Goal: Task Accomplishment & Management: Manage account settings

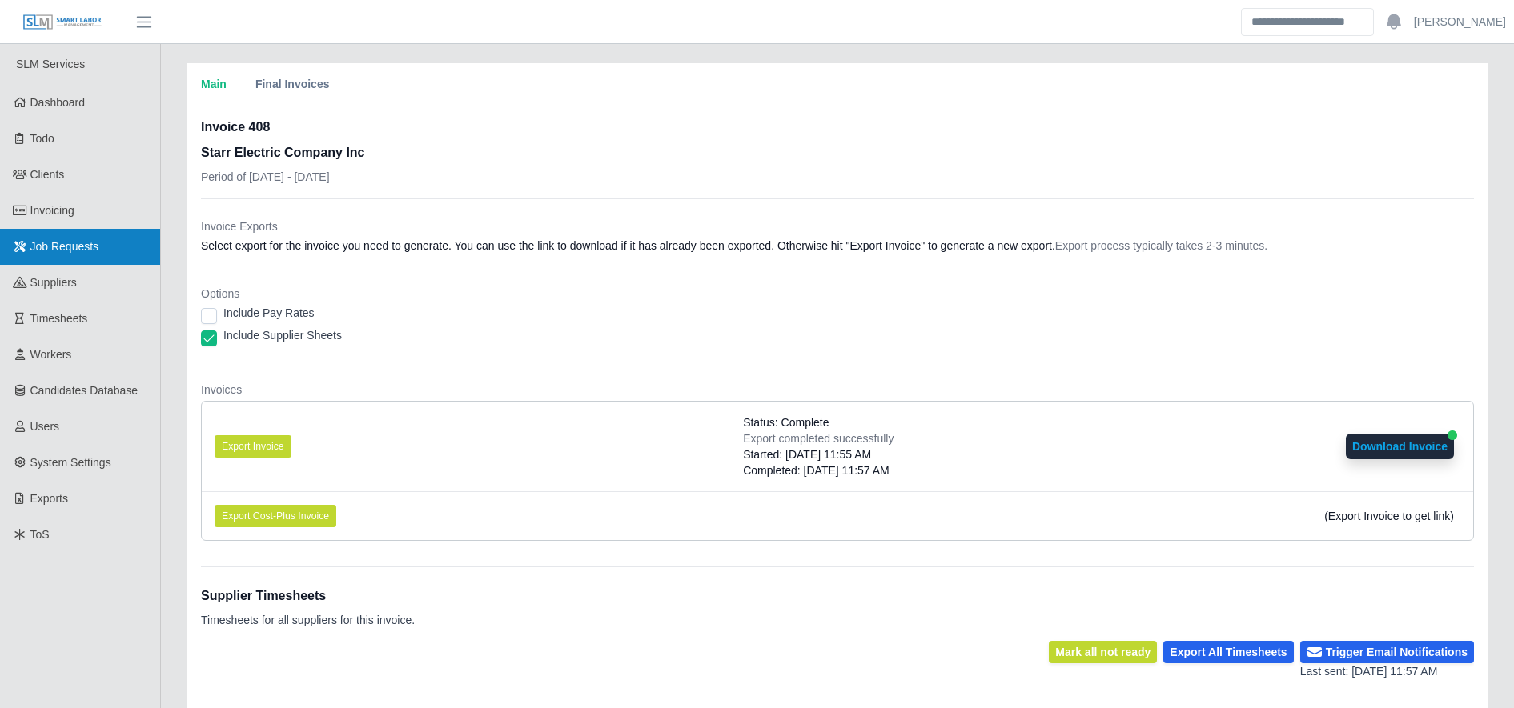
click at [51, 247] on span "Job Requests" at bounding box center [64, 246] width 69 height 13
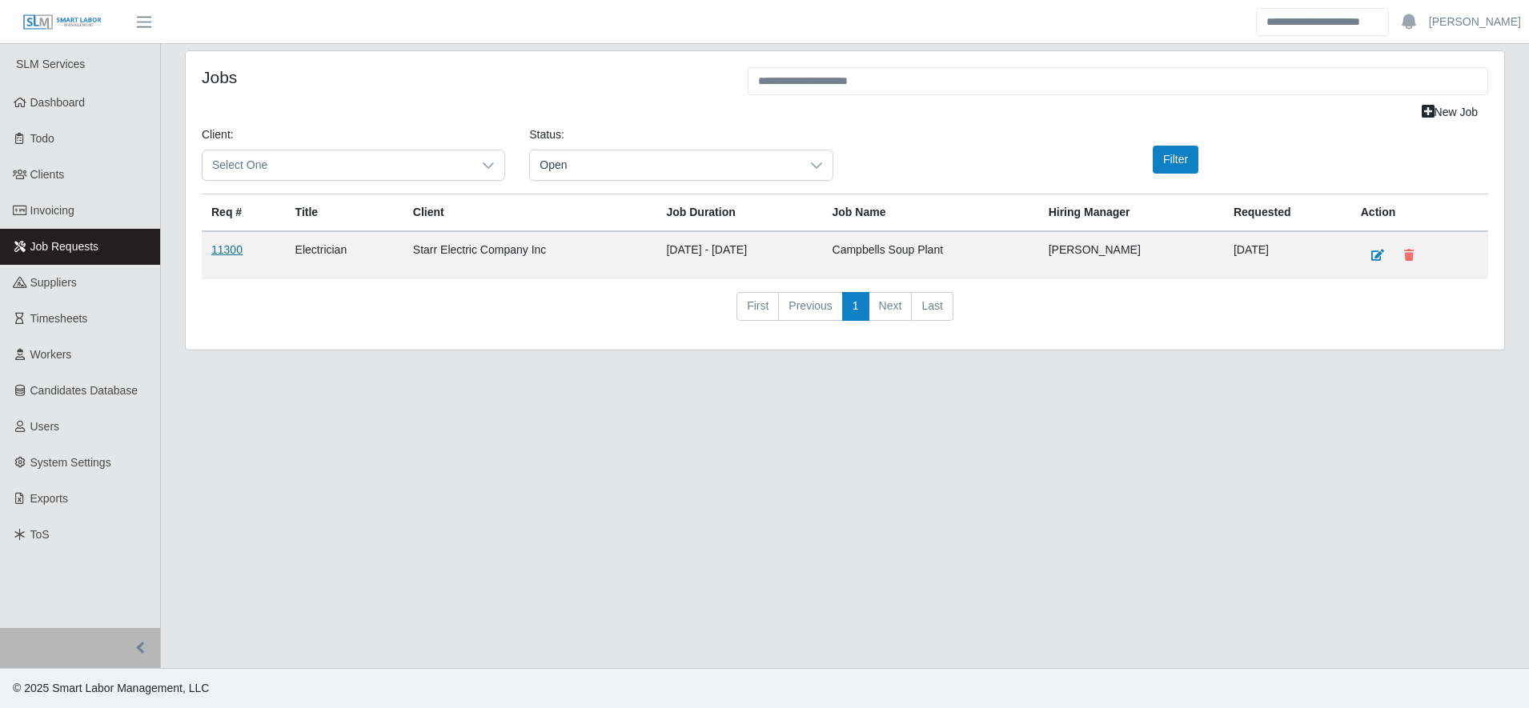
click at [231, 256] on link "11300" at bounding box center [226, 249] width 31 height 13
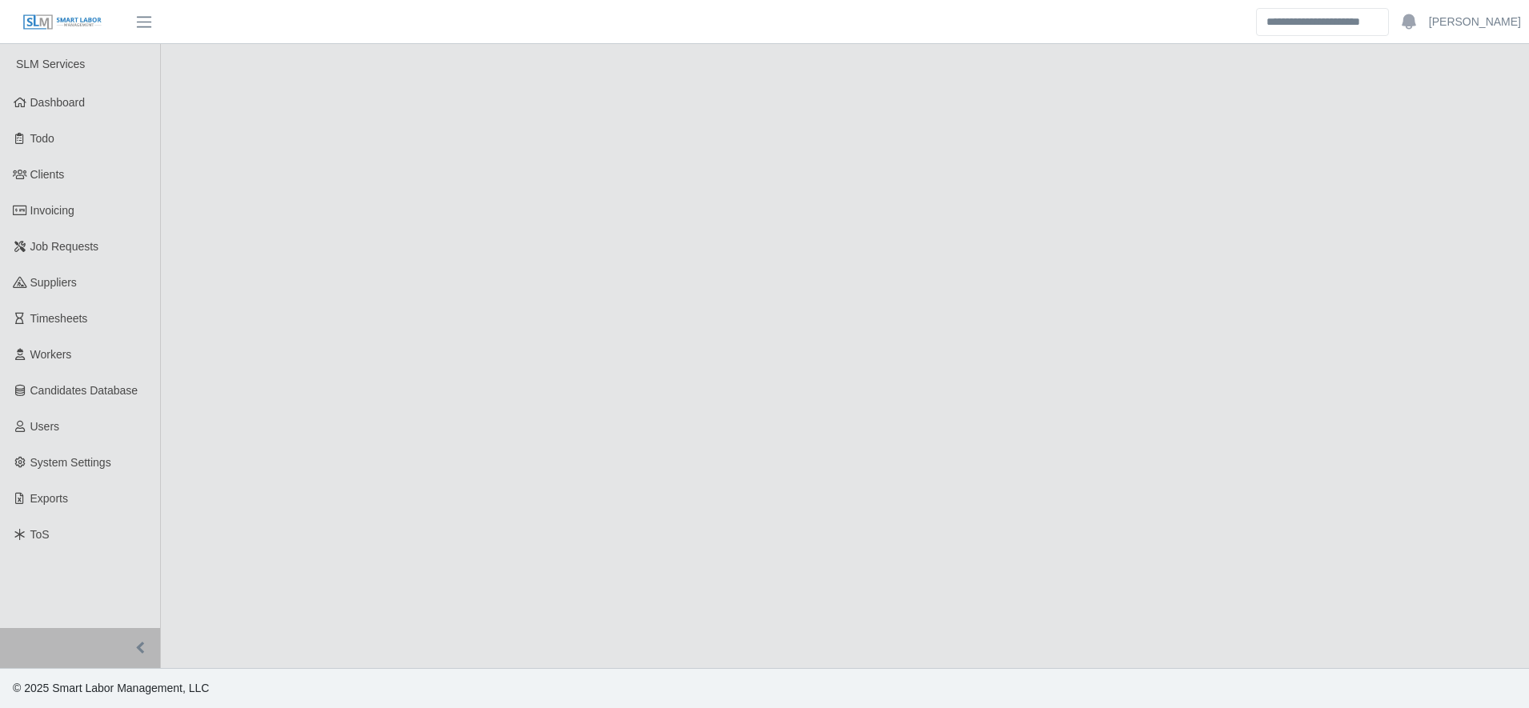
select select "****"
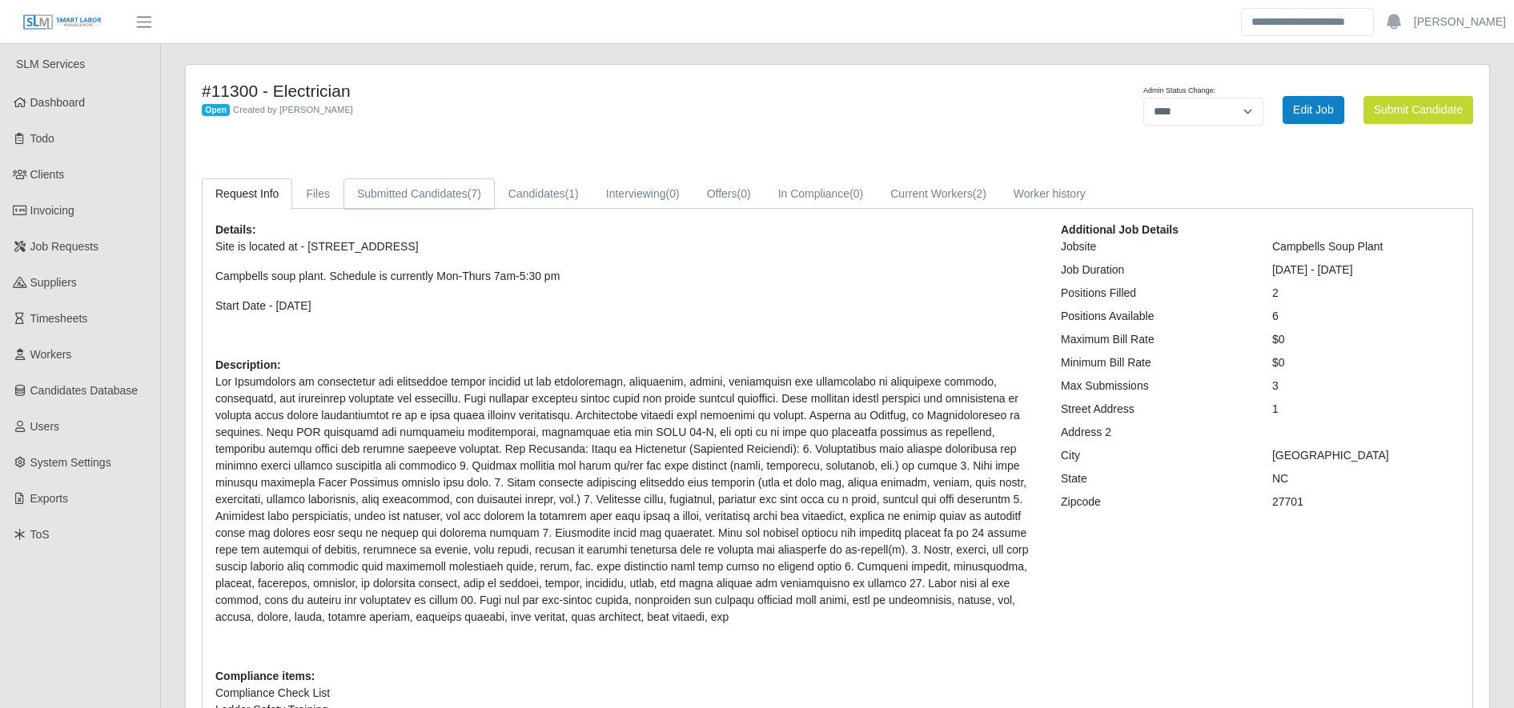
click at [474, 197] on span "(7)" at bounding box center [475, 193] width 14 height 13
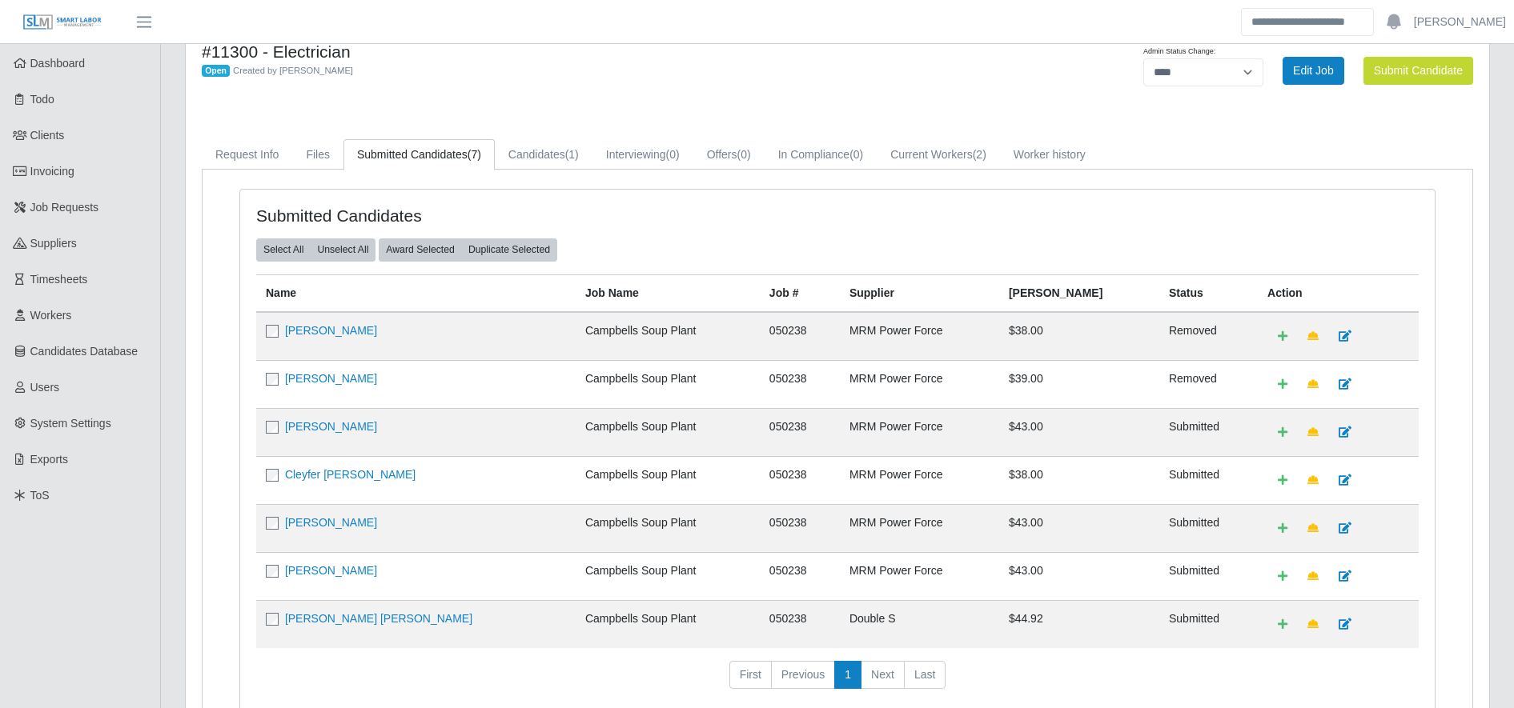
scroll to position [40, 0]
click at [379, 613] on td "[PERSON_NAME] [PERSON_NAME]" at bounding box center [415, 624] width 319 height 48
click at [379, 613] on link "[PERSON_NAME] [PERSON_NAME]" at bounding box center [378, 618] width 187 height 13
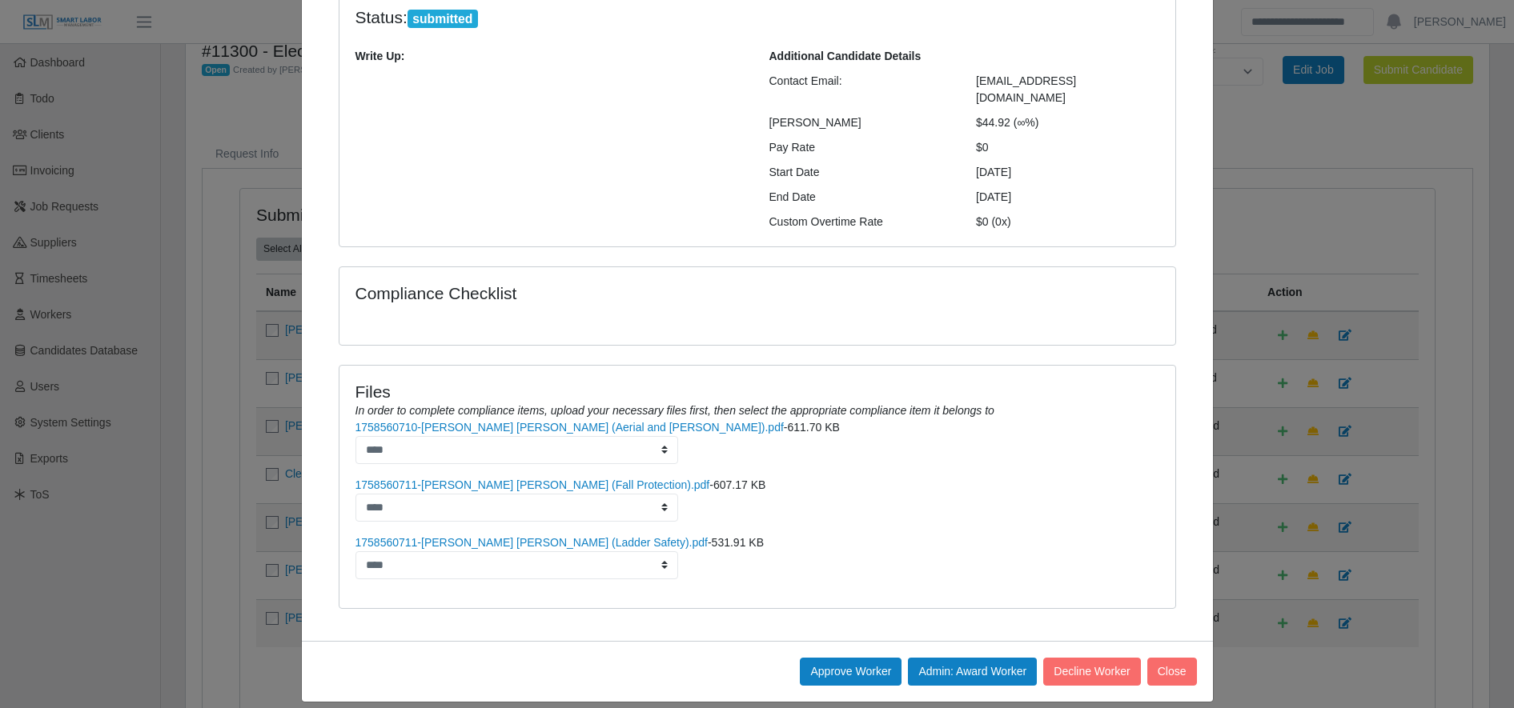
scroll to position [0, 0]
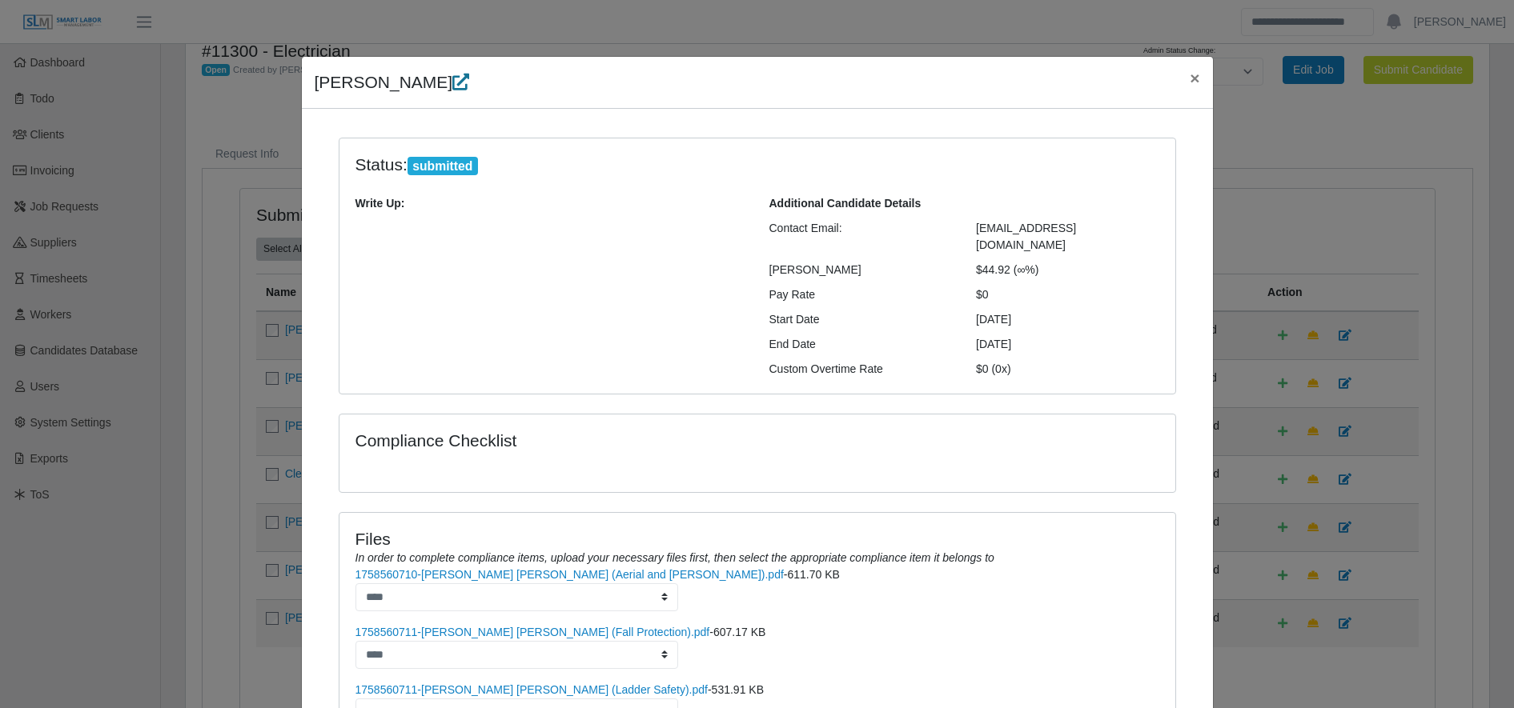
click at [469, 77] on icon at bounding box center [460, 82] width 17 height 17
click at [1190, 80] on span "×" at bounding box center [1195, 78] width 10 height 18
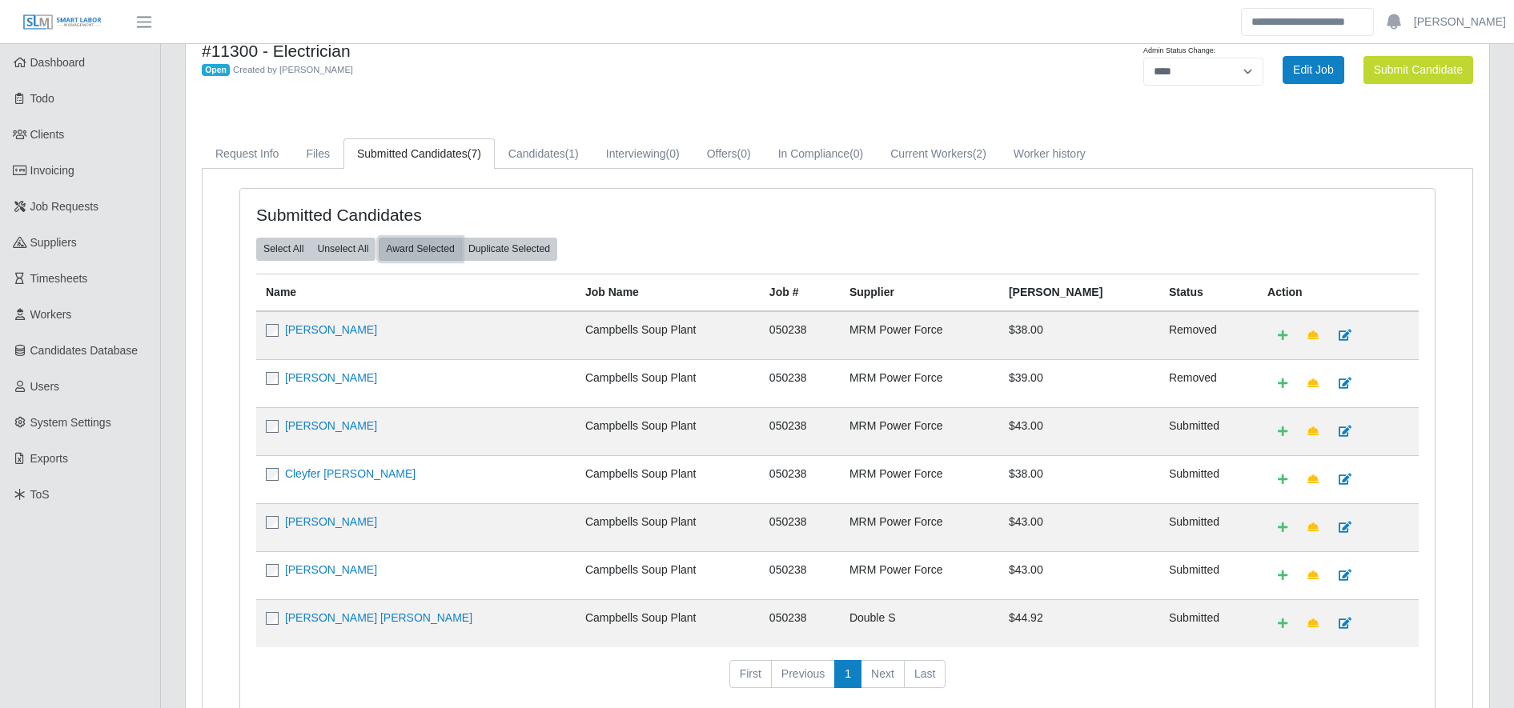
click at [436, 247] on button "Award Selected" at bounding box center [420, 249] width 83 height 22
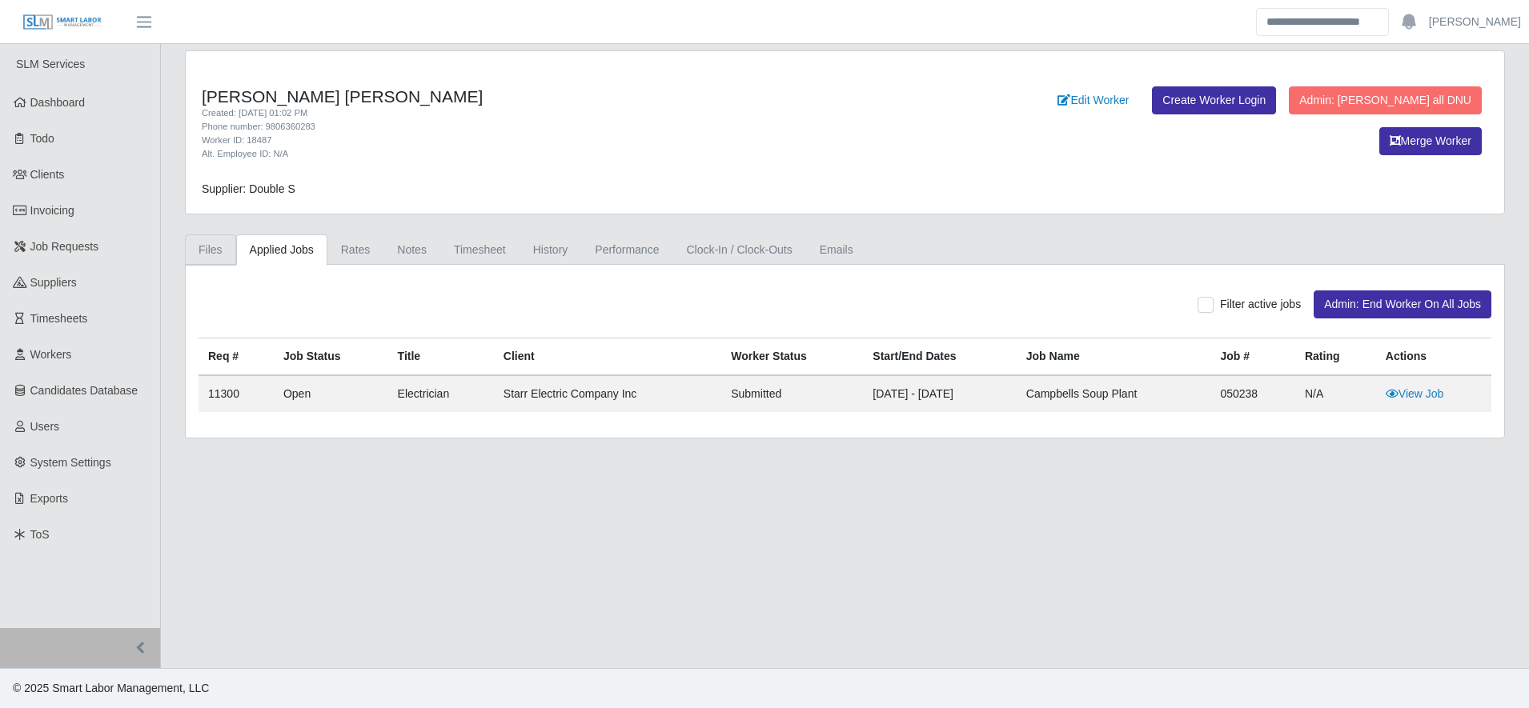
click at [215, 247] on link "Files" at bounding box center [210, 250] width 51 height 31
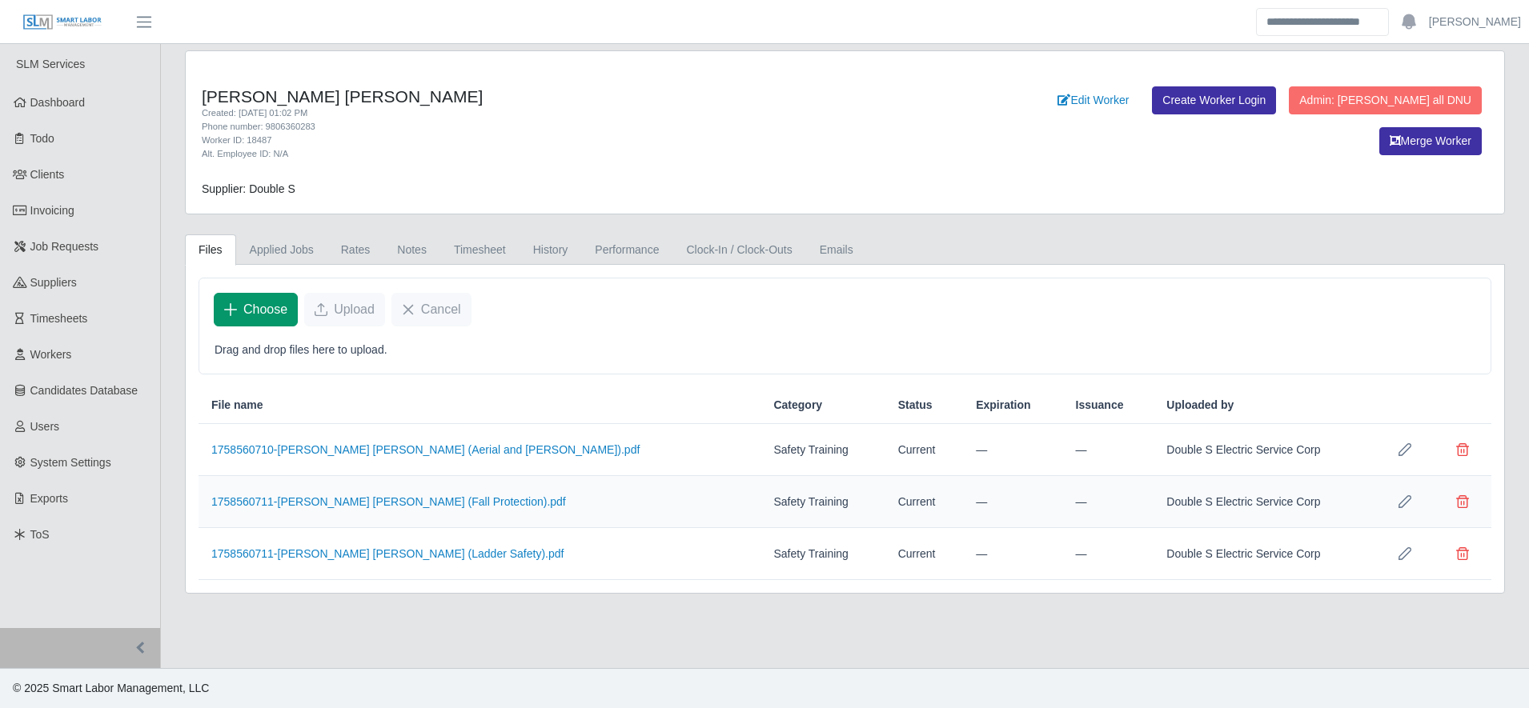
click at [266, 316] on span "Choose" at bounding box center [265, 309] width 44 height 19
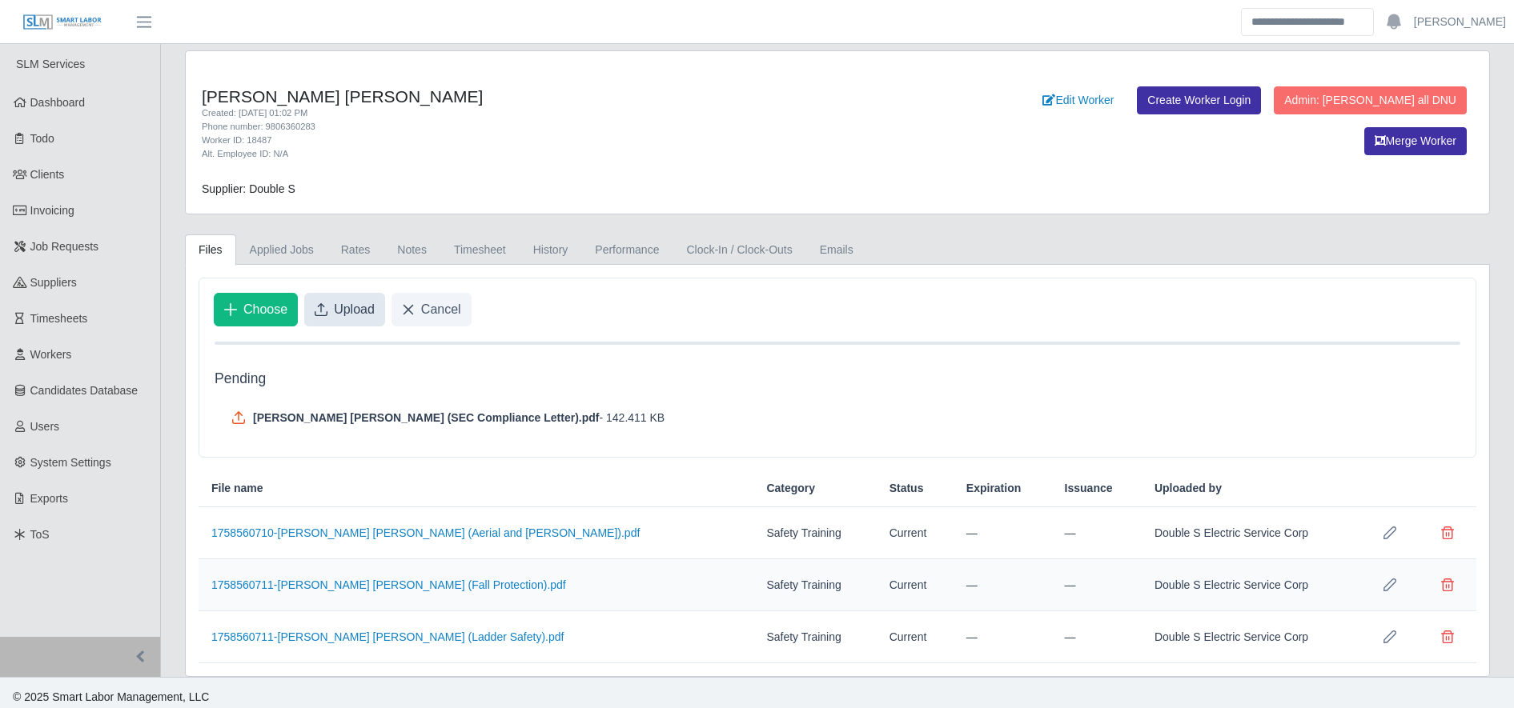
click at [351, 309] on span "Upload" at bounding box center [354, 309] width 41 height 19
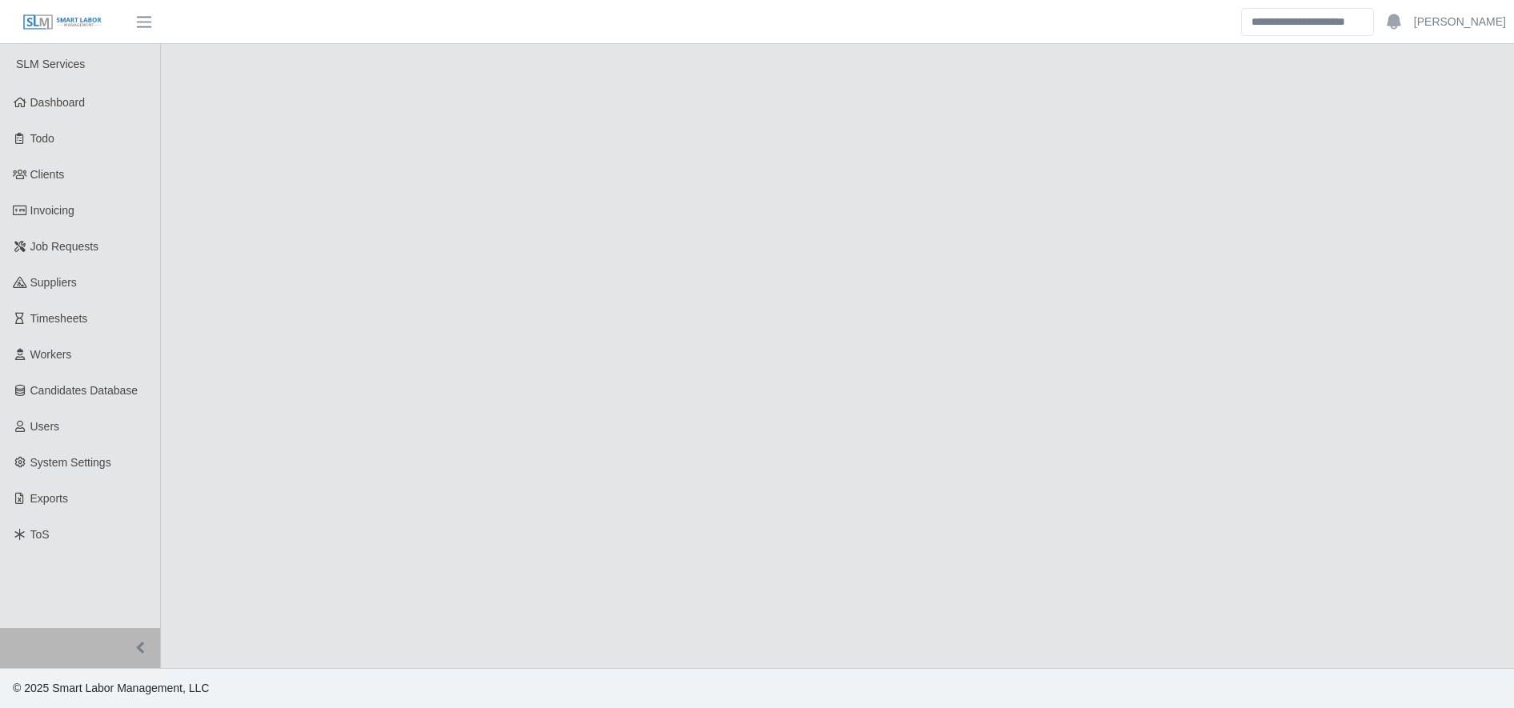
select select "****"
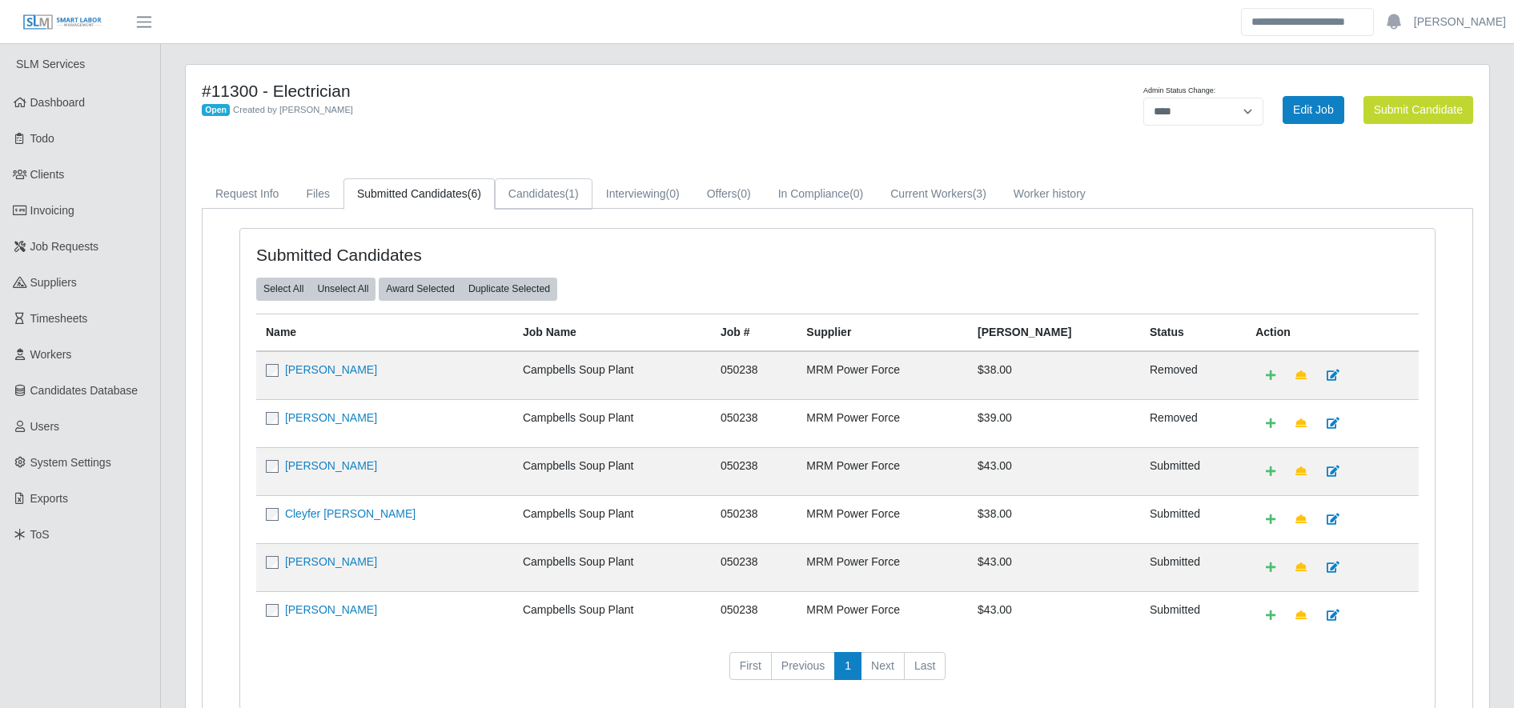
click at [554, 191] on link "Candidates (1)" at bounding box center [544, 194] width 98 height 31
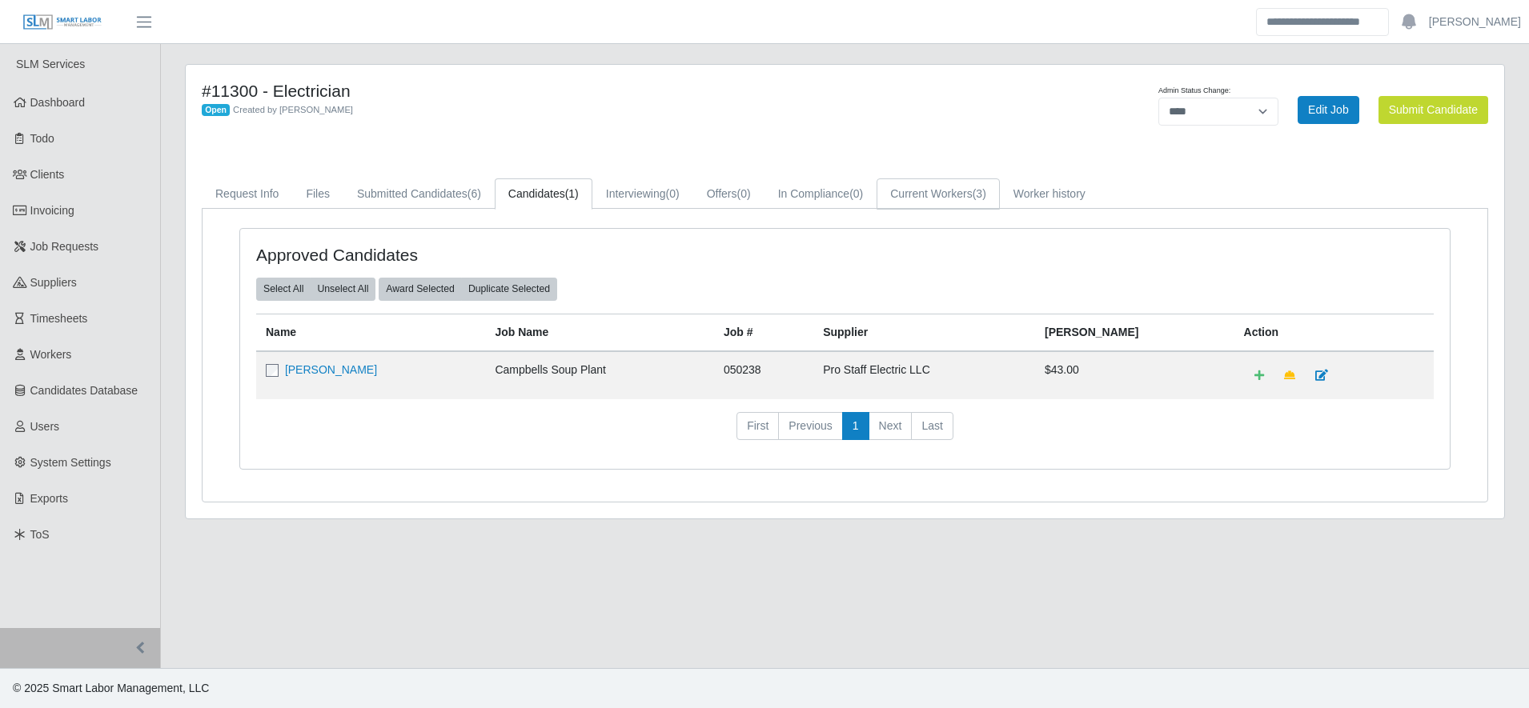
click at [961, 193] on link "Current Workers (3)" at bounding box center [938, 194] width 123 height 31
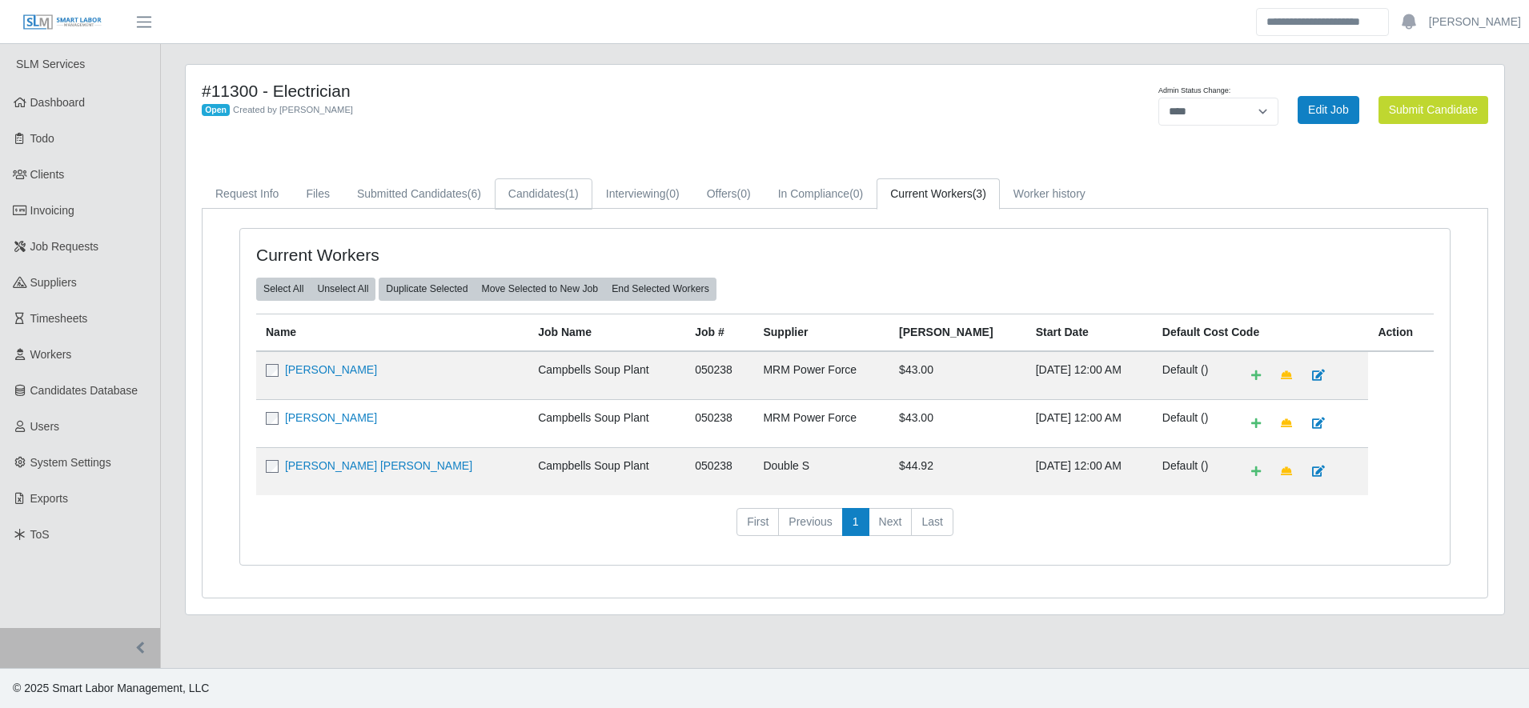
click at [516, 187] on link "Candidates (1)" at bounding box center [544, 194] width 98 height 31
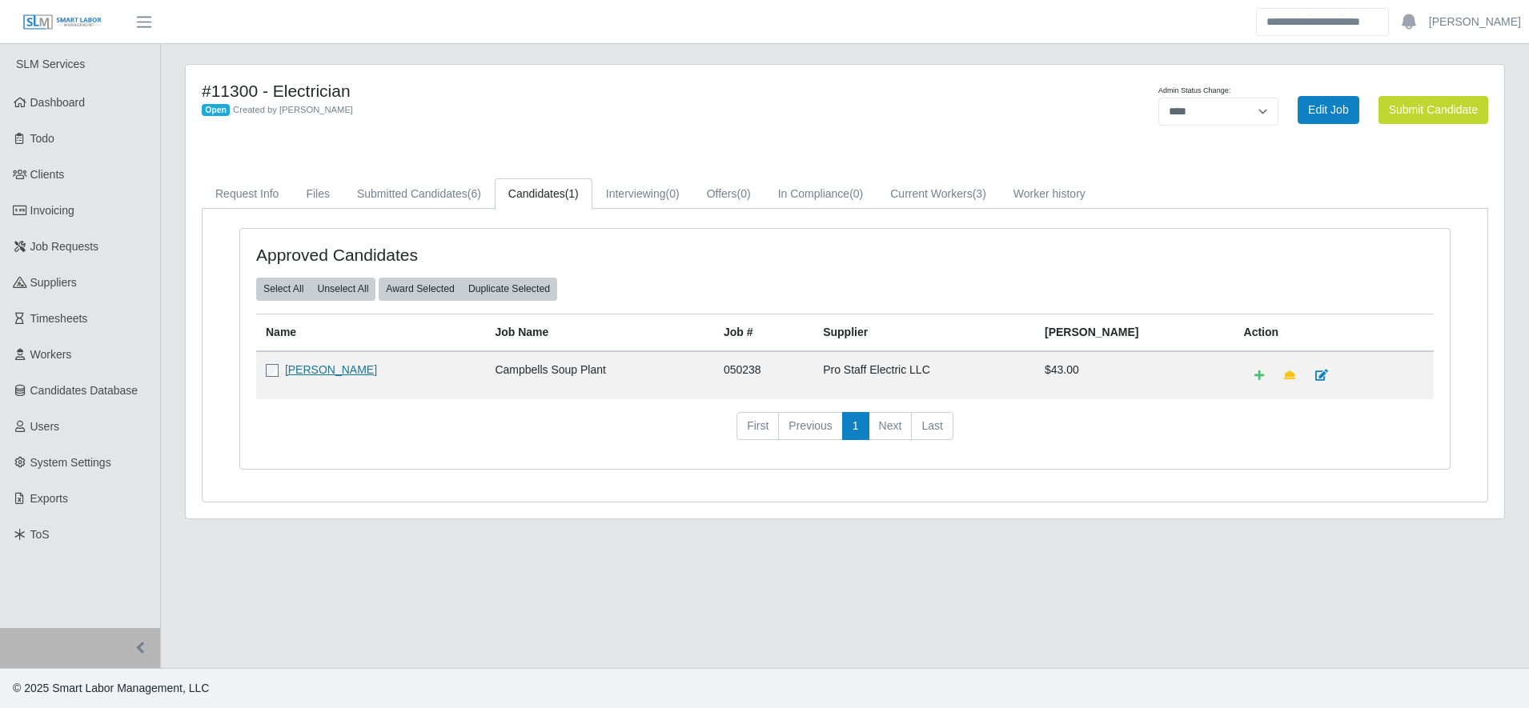
click at [299, 371] on link "Erick J Baquero" at bounding box center [331, 369] width 92 height 13
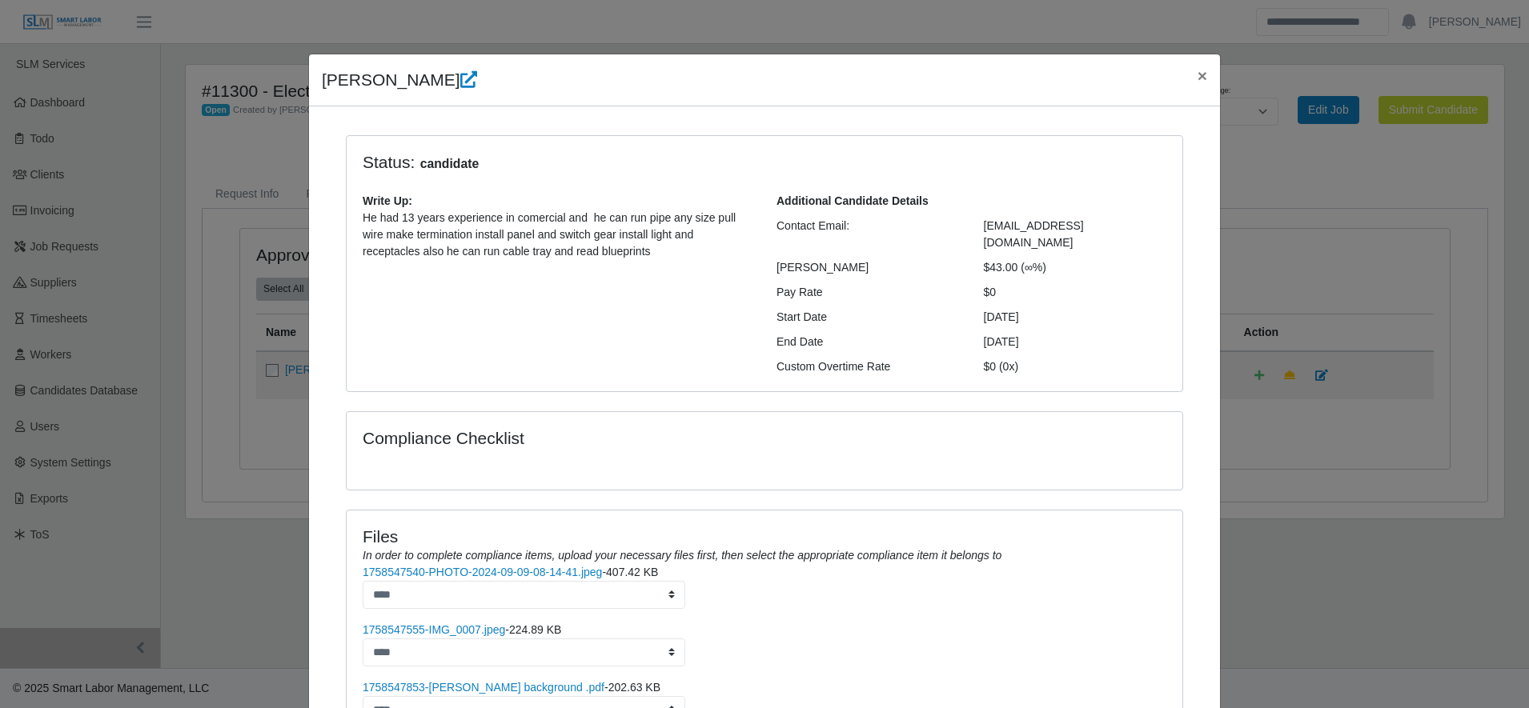
scroll to position [1, 0]
click at [1198, 78] on span "×" at bounding box center [1203, 77] width 10 height 18
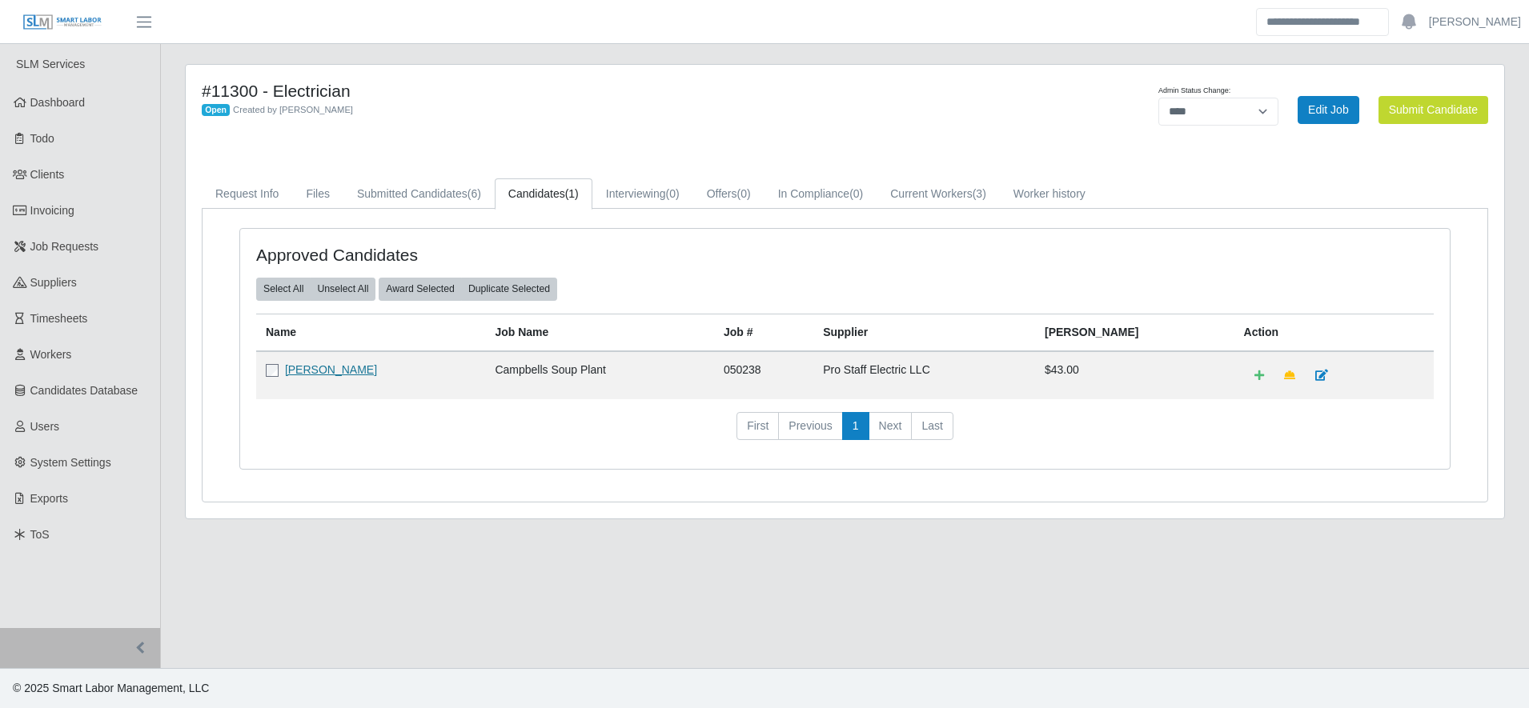
click at [325, 376] on link "Erick J Baquero" at bounding box center [331, 369] width 92 height 13
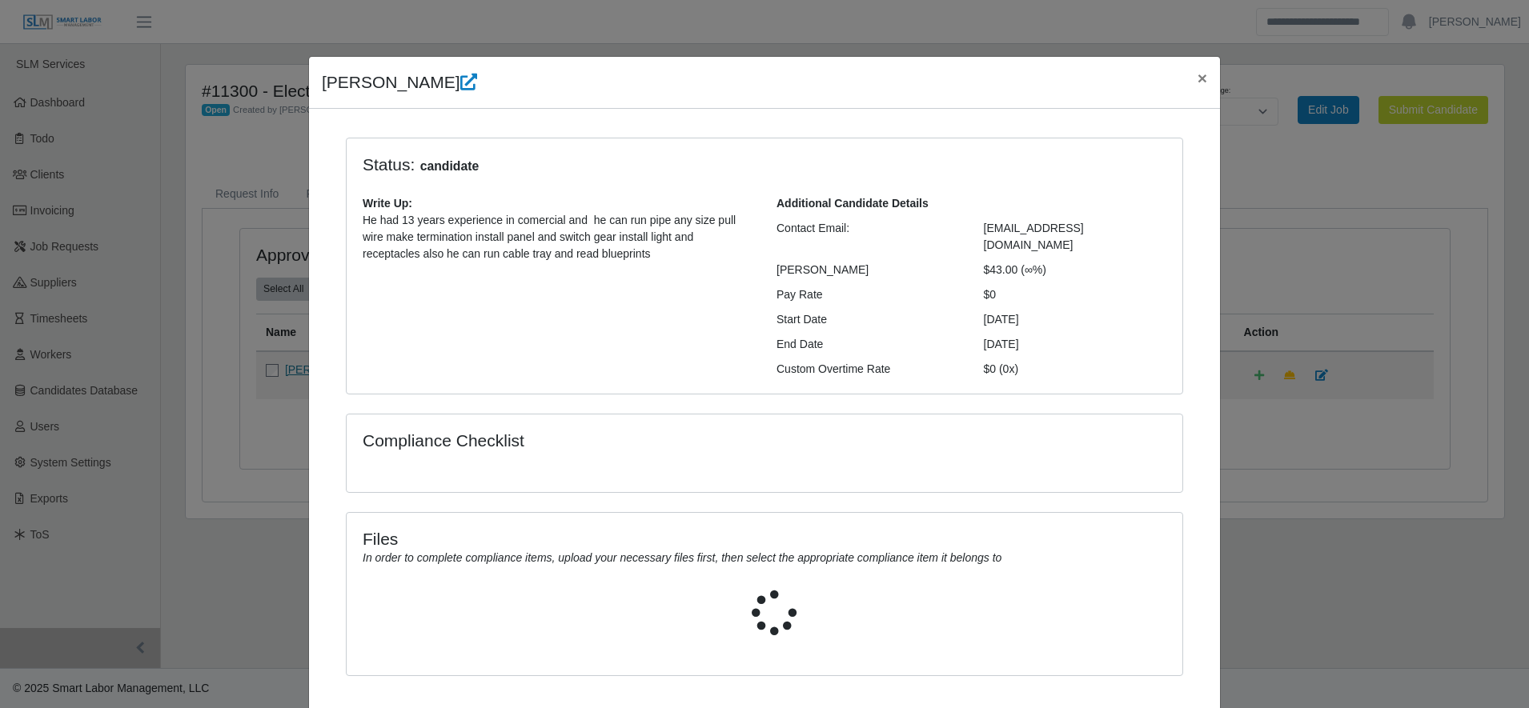
click at [325, 377] on div "Status: candidate Write Up: He had 13 years experience in comercial and he can …" at bounding box center [764, 417] width 885 height 558
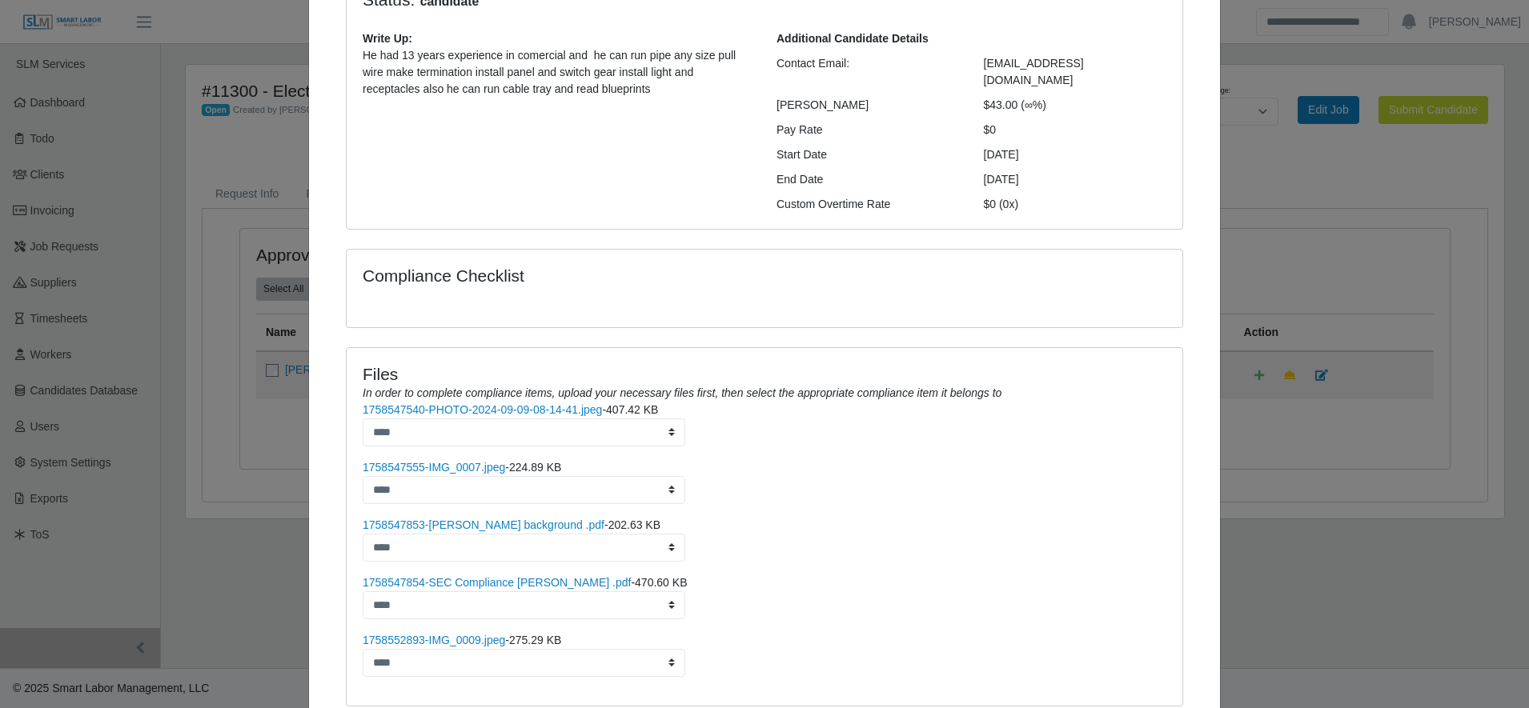
scroll to position [0, 0]
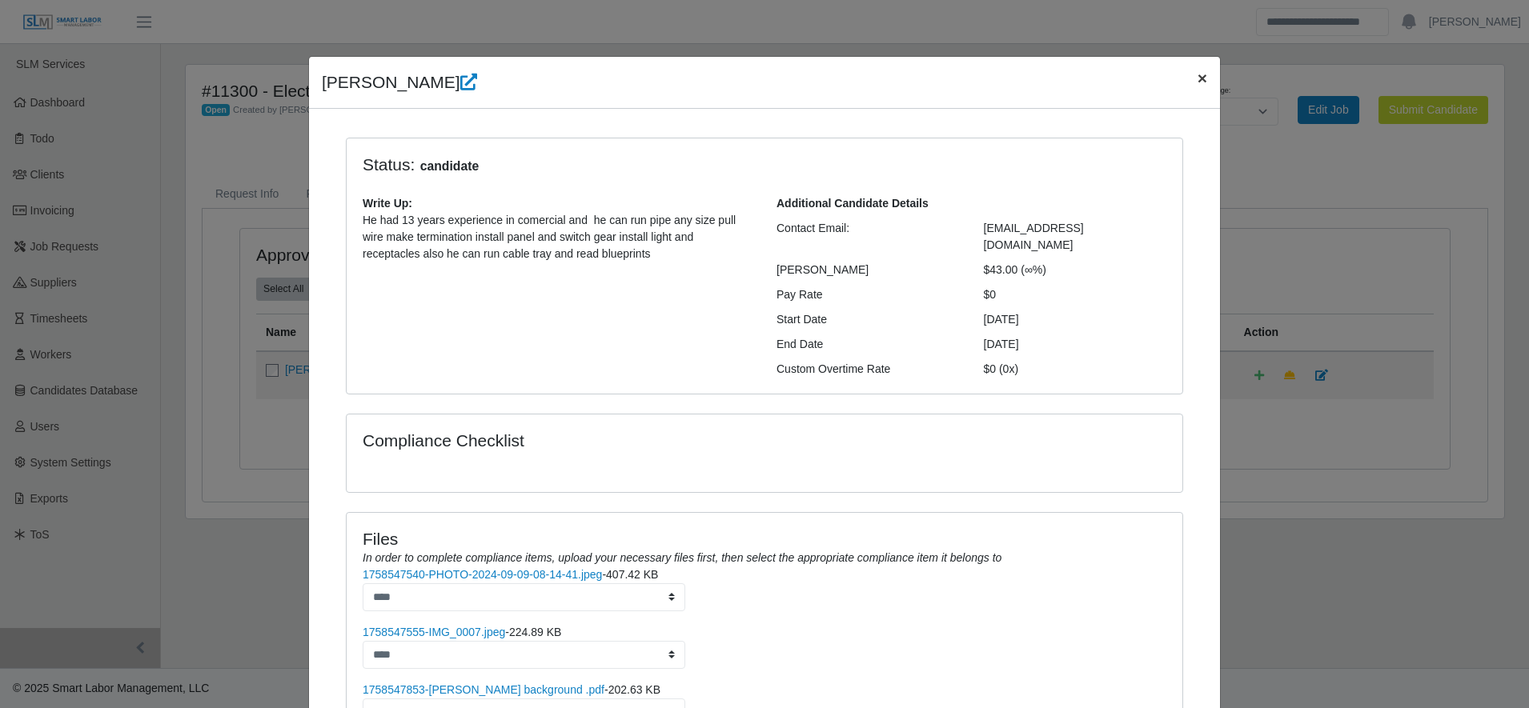
click at [1198, 73] on span "×" at bounding box center [1203, 78] width 10 height 18
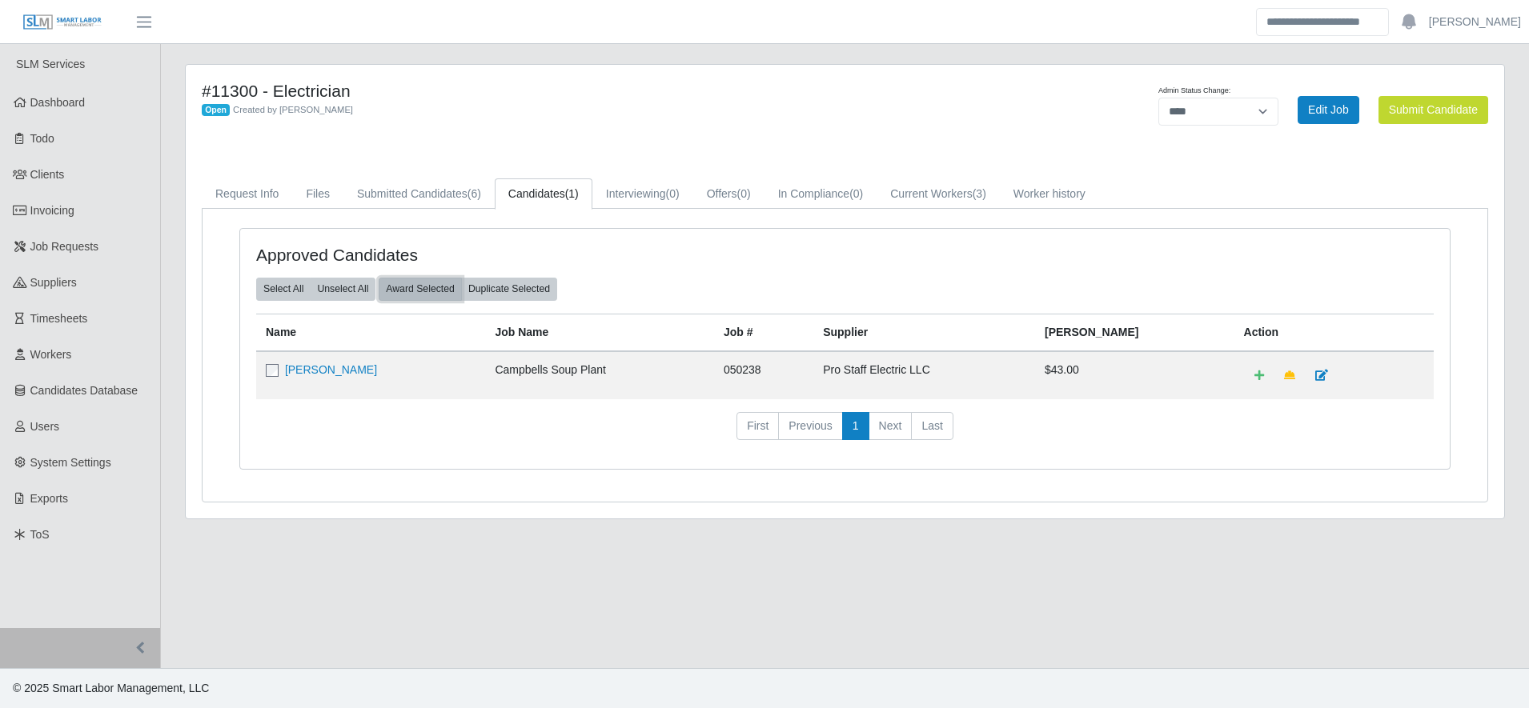
click at [410, 290] on button "Award Selected" at bounding box center [420, 289] width 83 height 22
drag, startPoint x: 857, startPoint y: 63, endPoint x: 849, endPoint y: 53, distance: 13.6
click at [849, 53] on main "#11300 - Electrician Open Created by Gary Conner Admin Status Change: ******* *…" at bounding box center [845, 356] width 1368 height 624
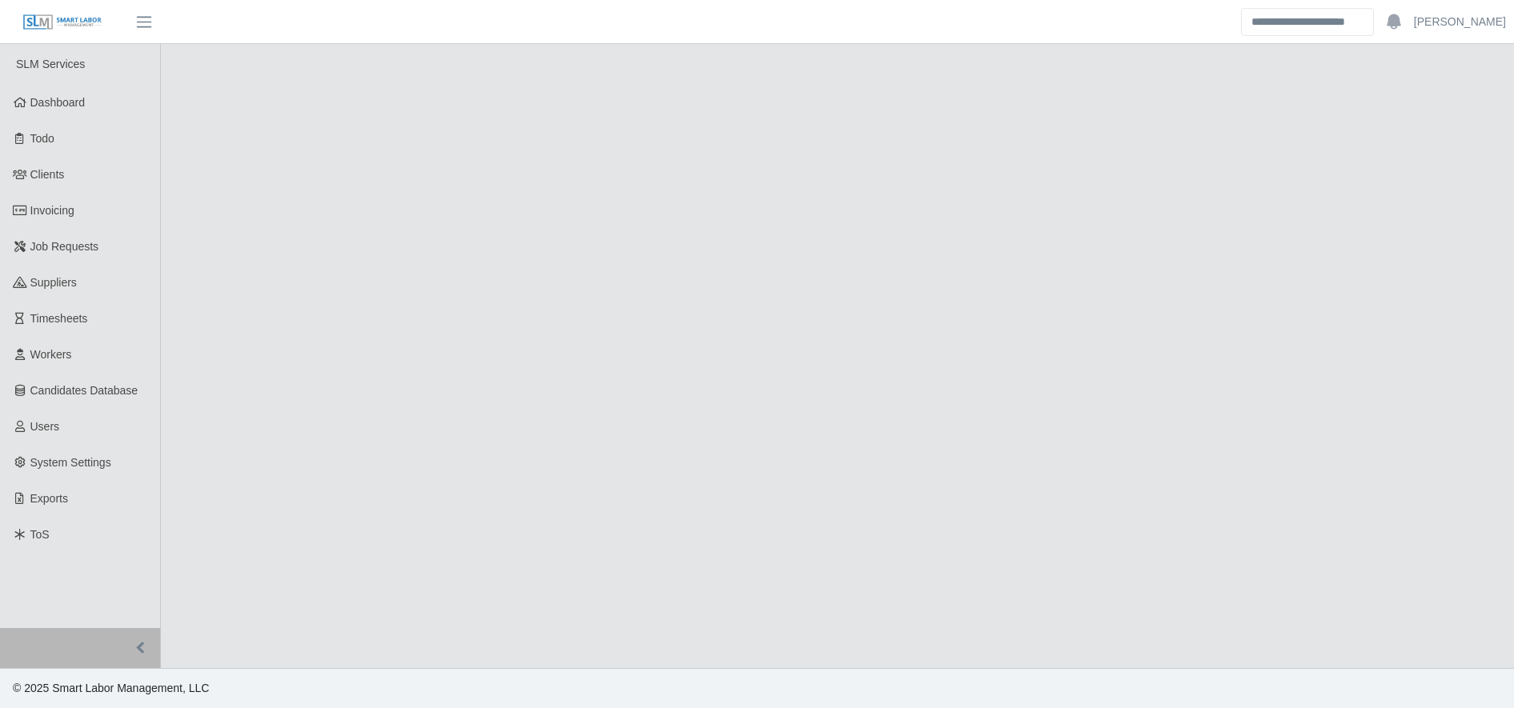
select select "****"
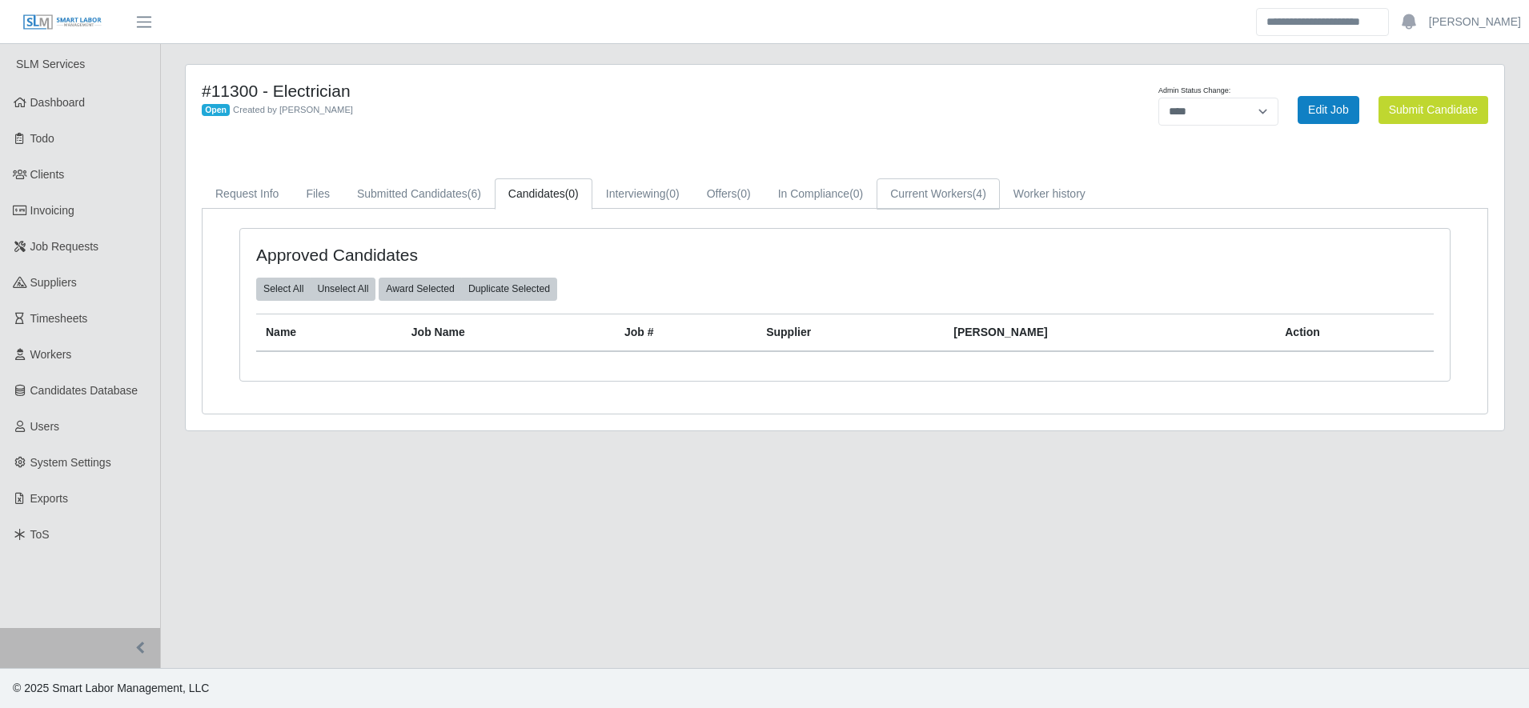
click at [948, 181] on link "Current Workers (4)" at bounding box center [938, 194] width 123 height 31
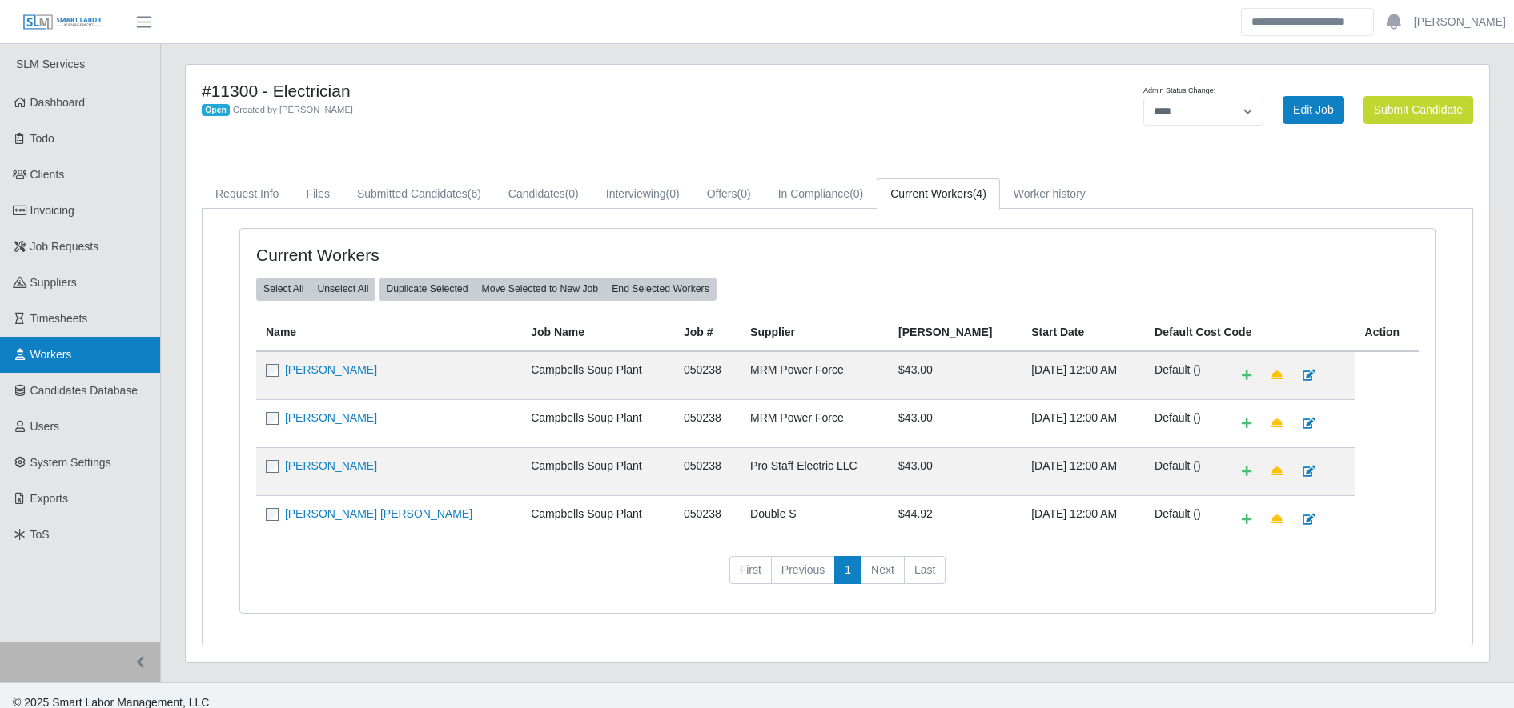
click at [110, 357] on link "Workers" at bounding box center [80, 355] width 160 height 36
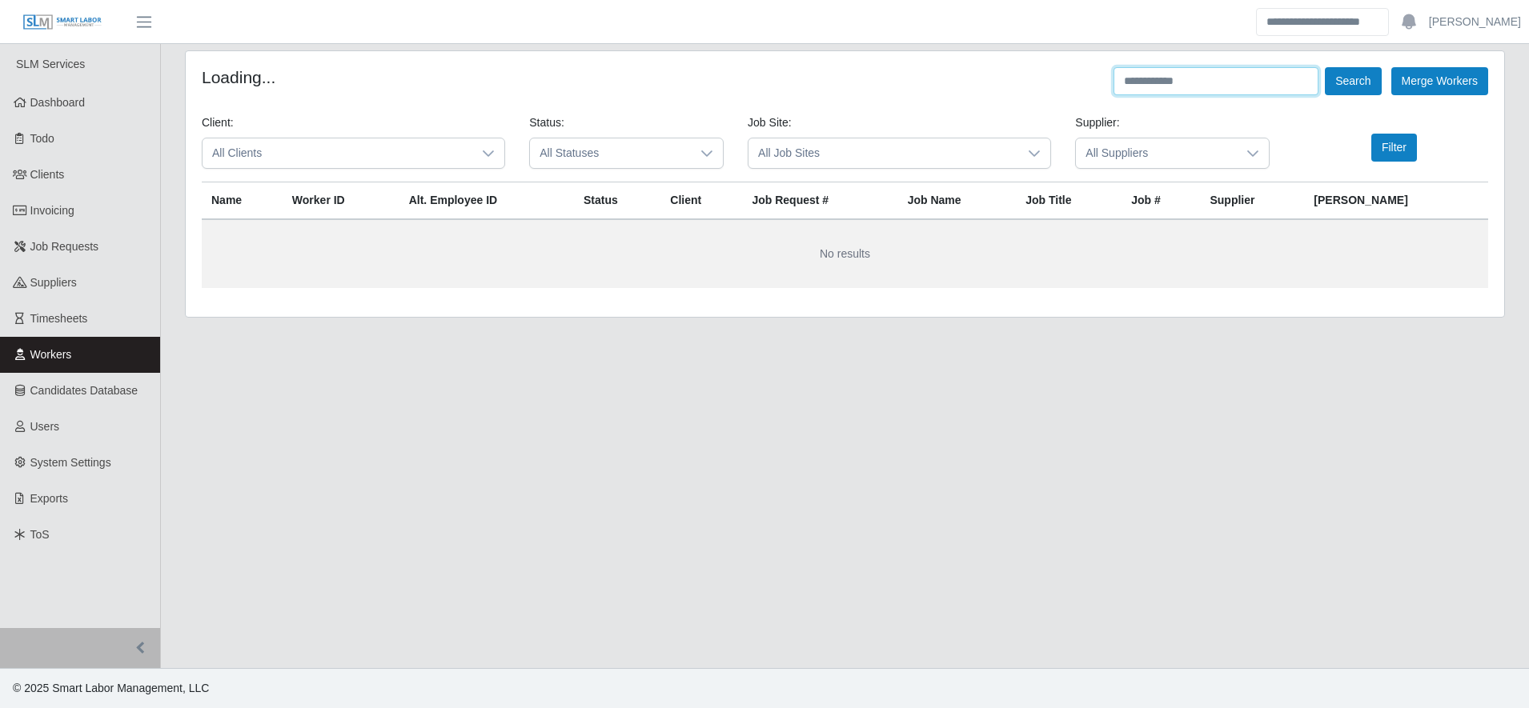
click at [1232, 86] on input "text" at bounding box center [1216, 81] width 205 height 28
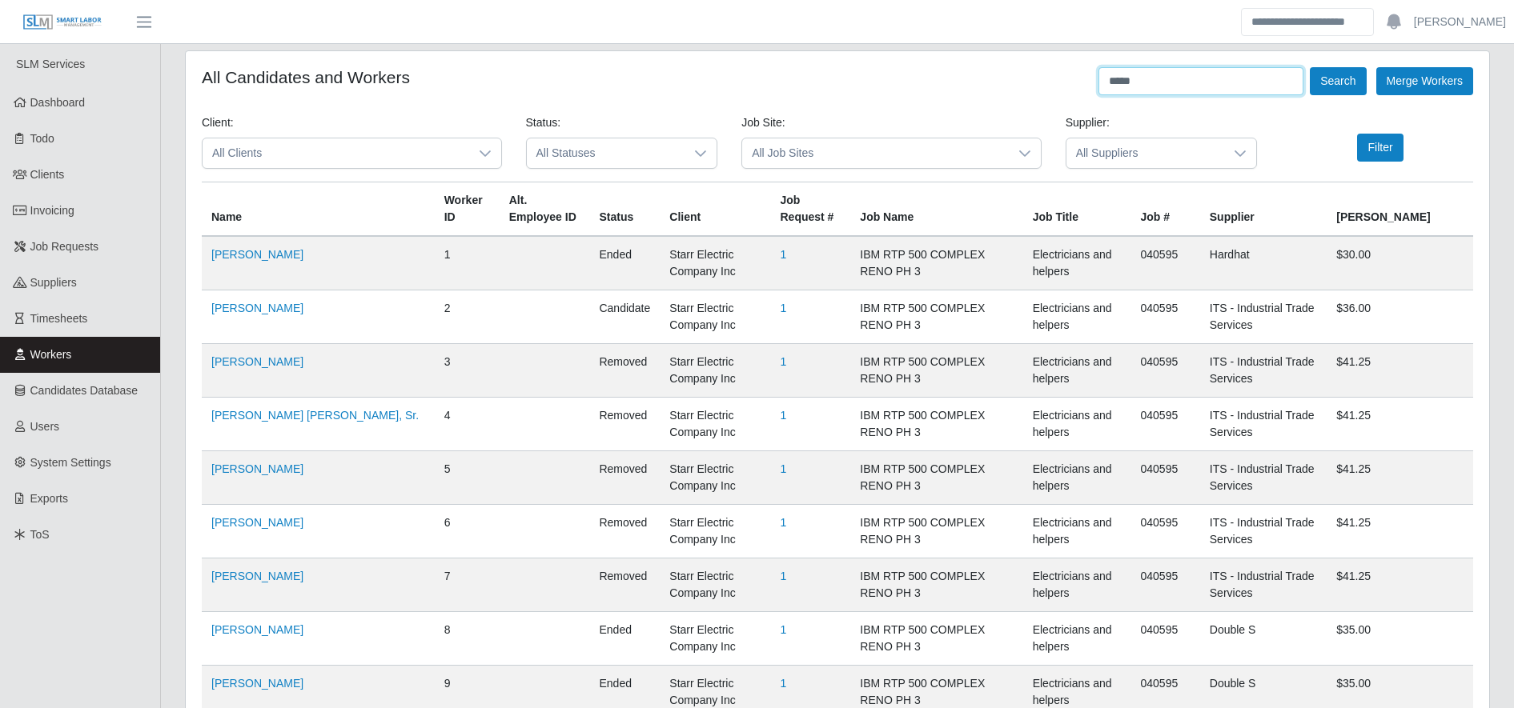
type input "*****"
click at [1310, 67] on button "Search" at bounding box center [1338, 81] width 56 height 28
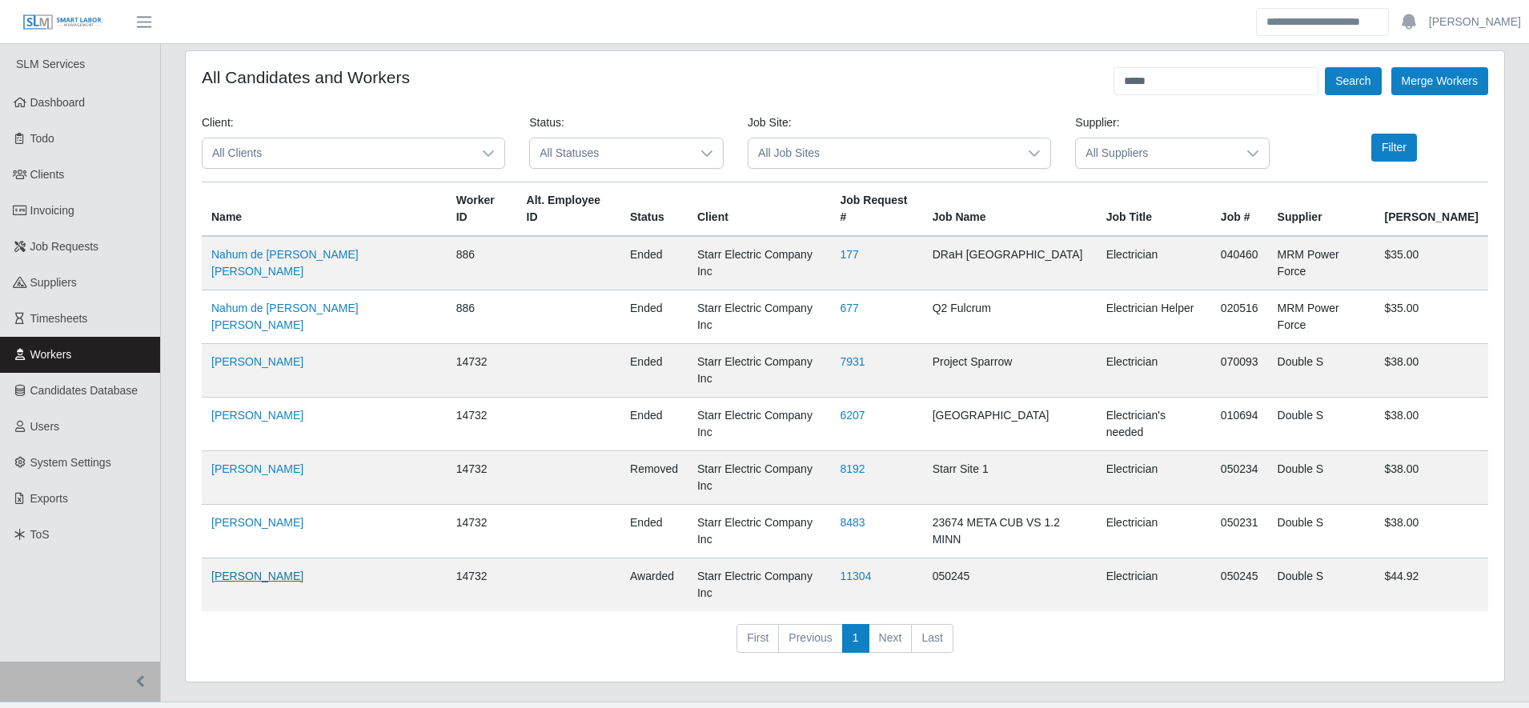
click at [235, 570] on link "Jose Nahum Moya" at bounding box center [257, 576] width 92 height 13
click at [109, 233] on link "Job Requests" at bounding box center [80, 247] width 160 height 36
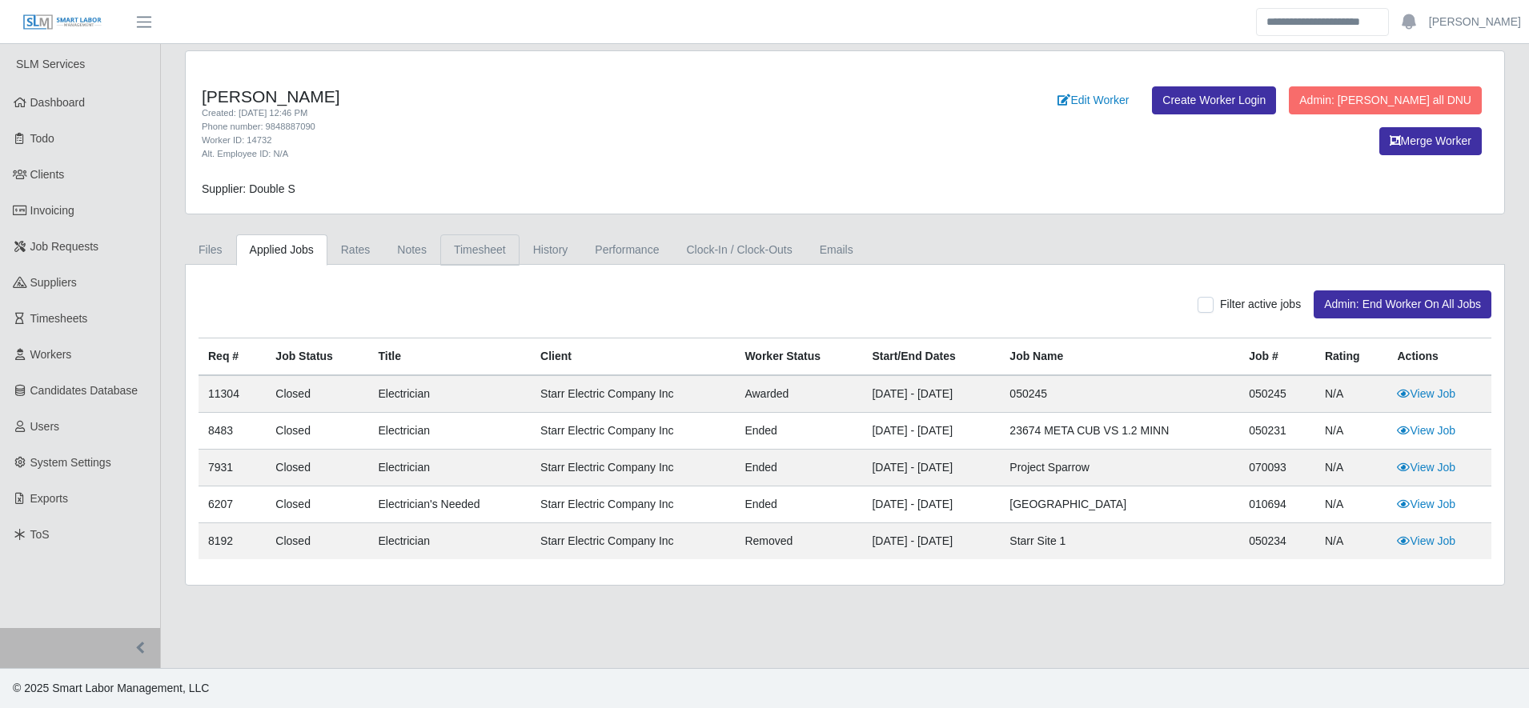
click at [496, 245] on link "Timesheet" at bounding box center [479, 250] width 79 height 31
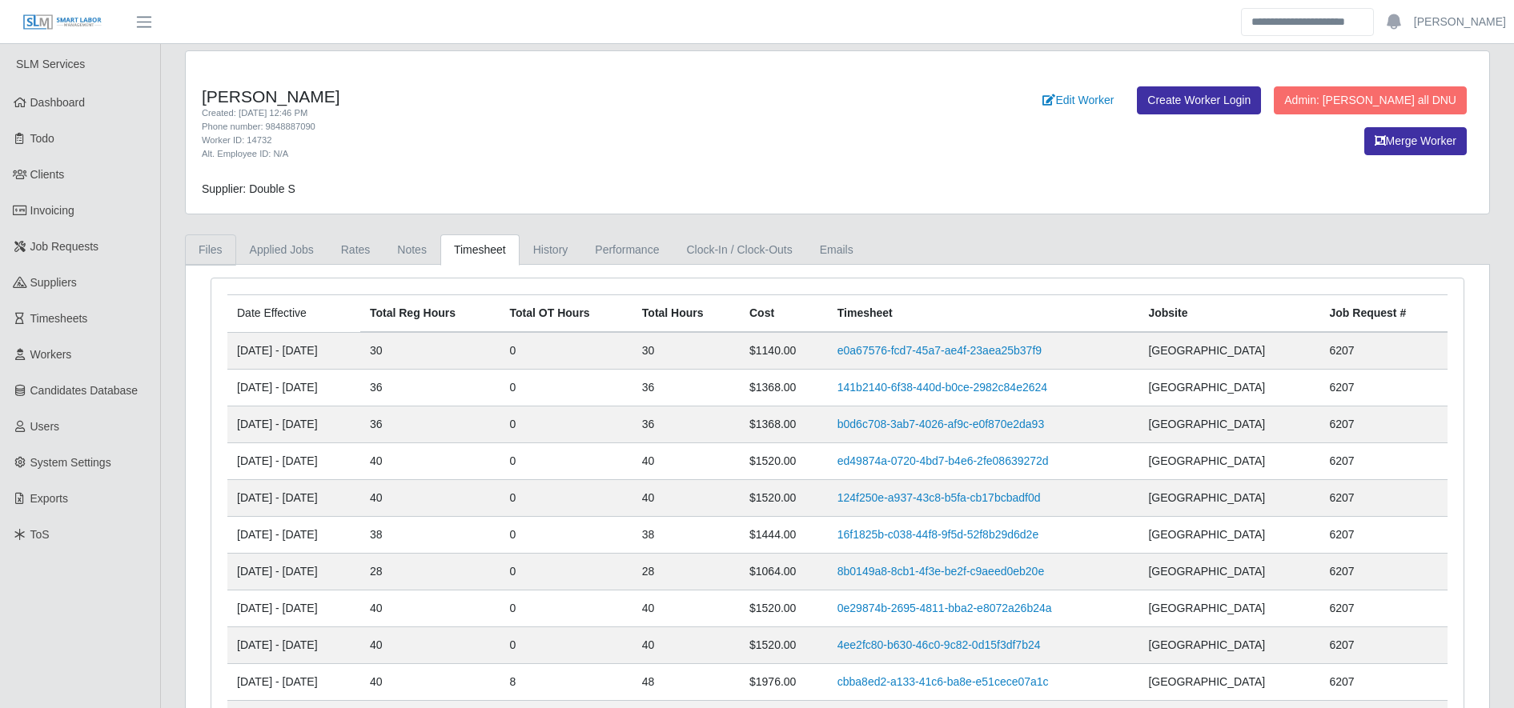
click at [193, 256] on link "Files" at bounding box center [210, 250] width 51 height 31
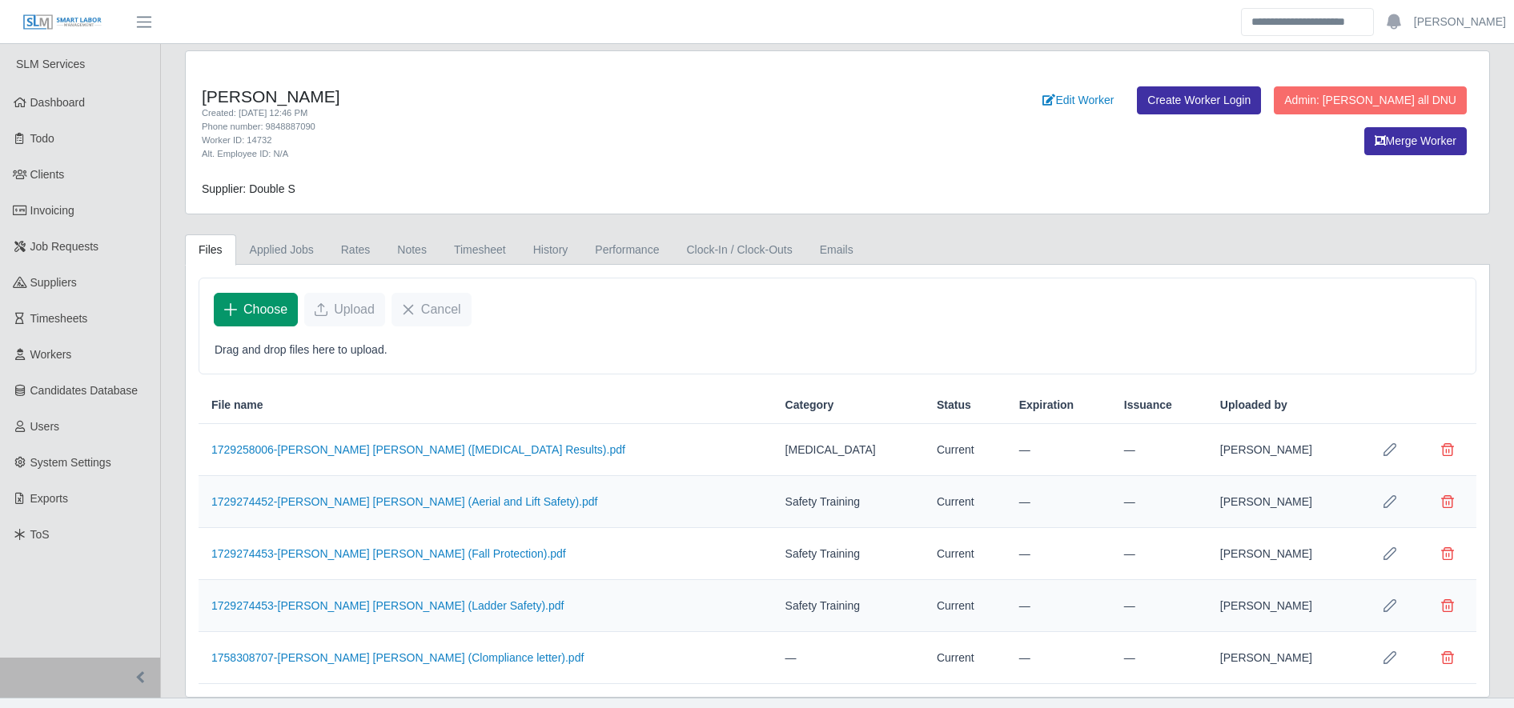
click at [278, 303] on span "Choose" at bounding box center [265, 309] width 44 height 19
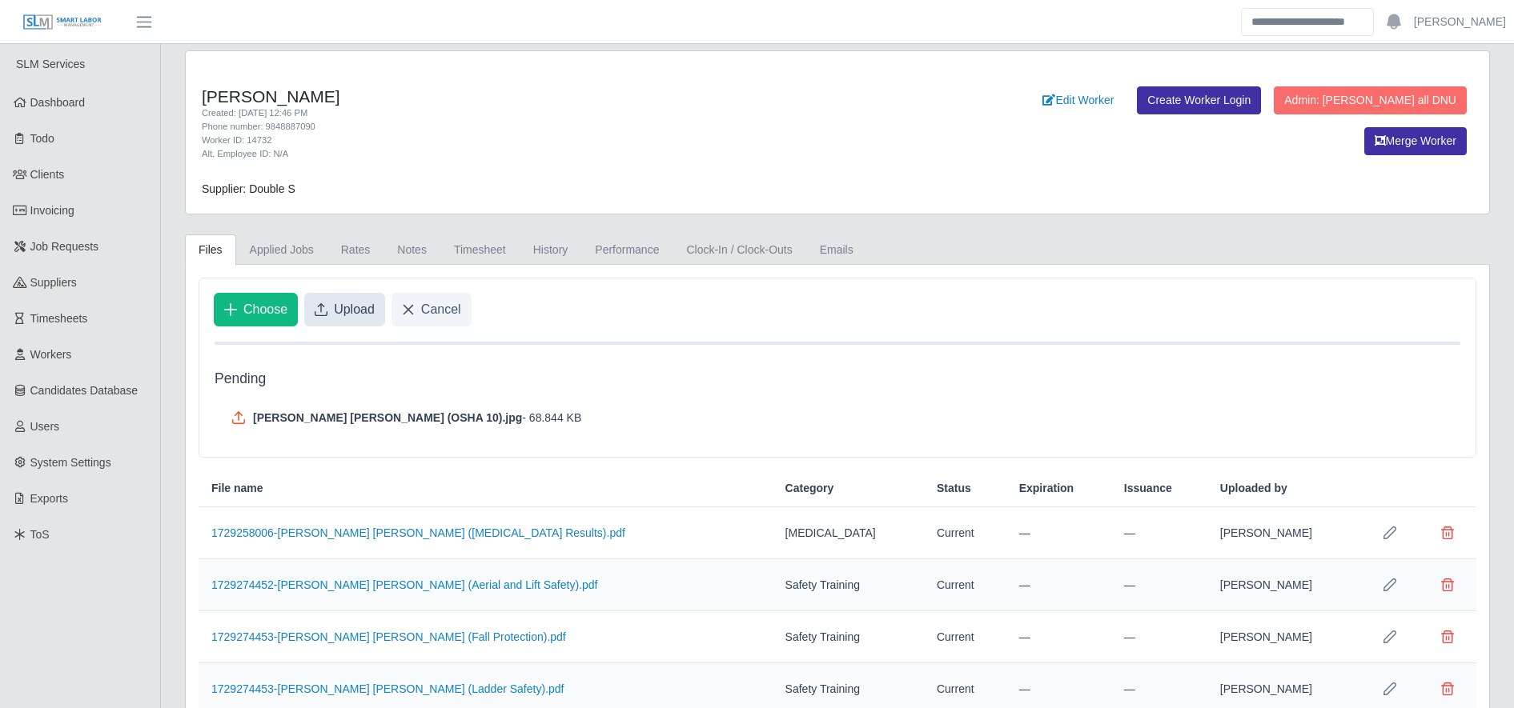
click at [335, 318] on span "Upload" at bounding box center [354, 309] width 41 height 19
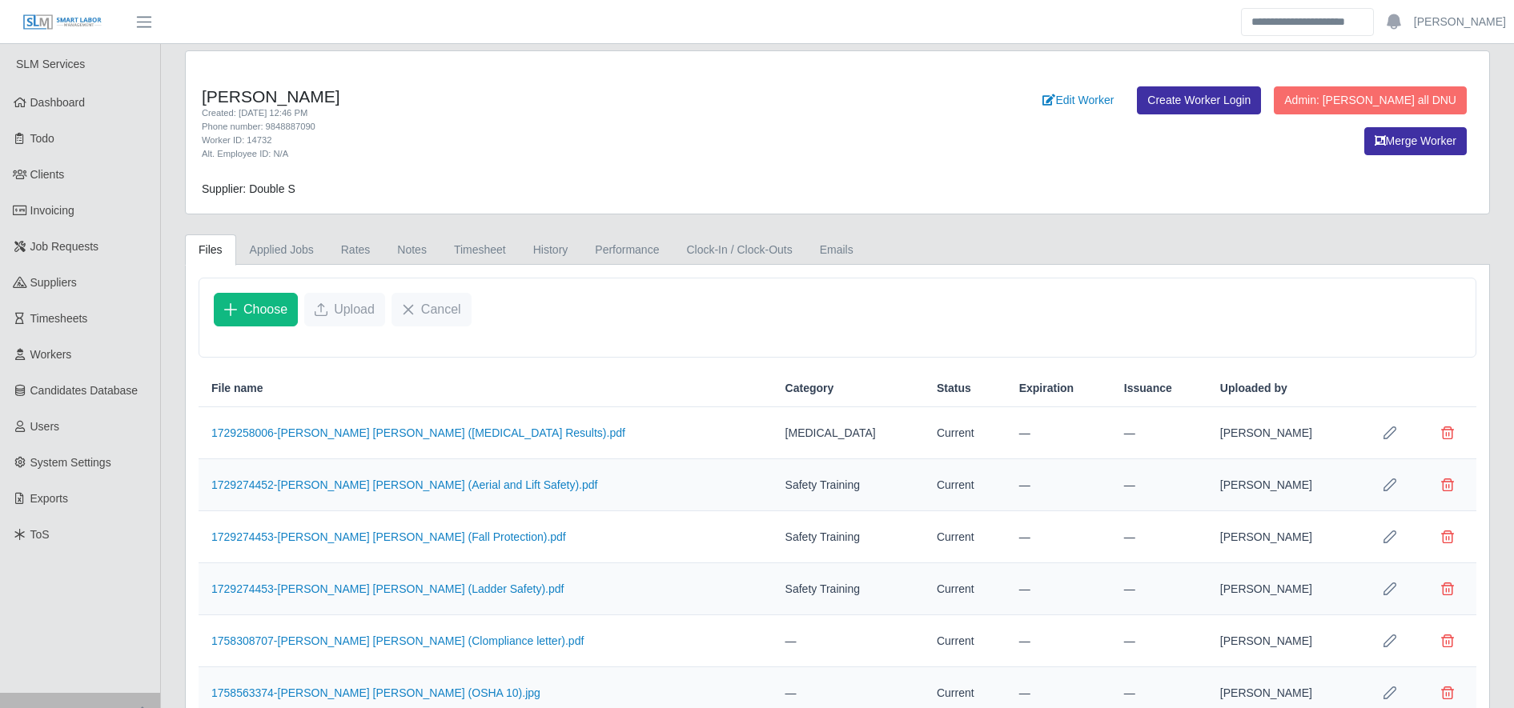
click at [367, 181] on div "Supplier: Double S" at bounding box center [676, 189] width 972 height 17
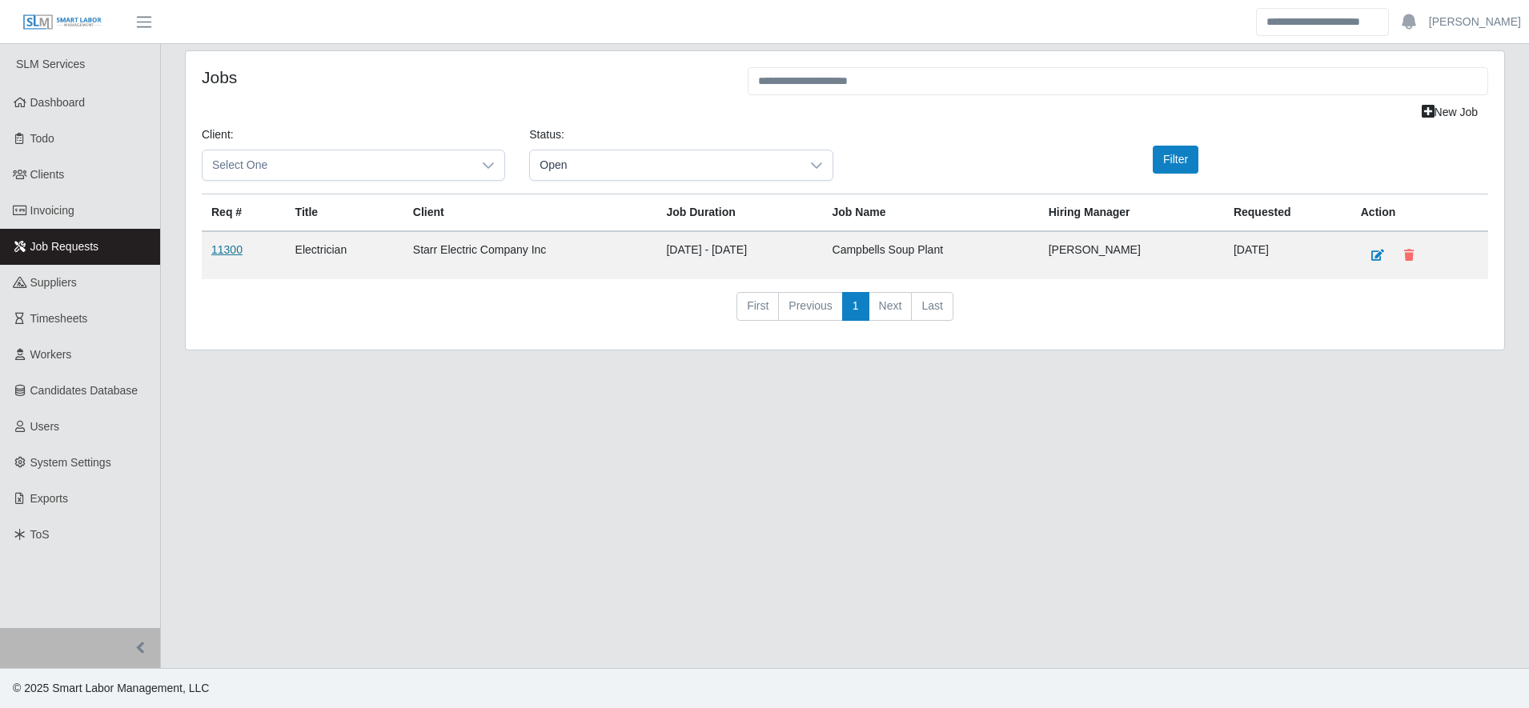
click at [217, 248] on link "11300" at bounding box center [226, 249] width 31 height 13
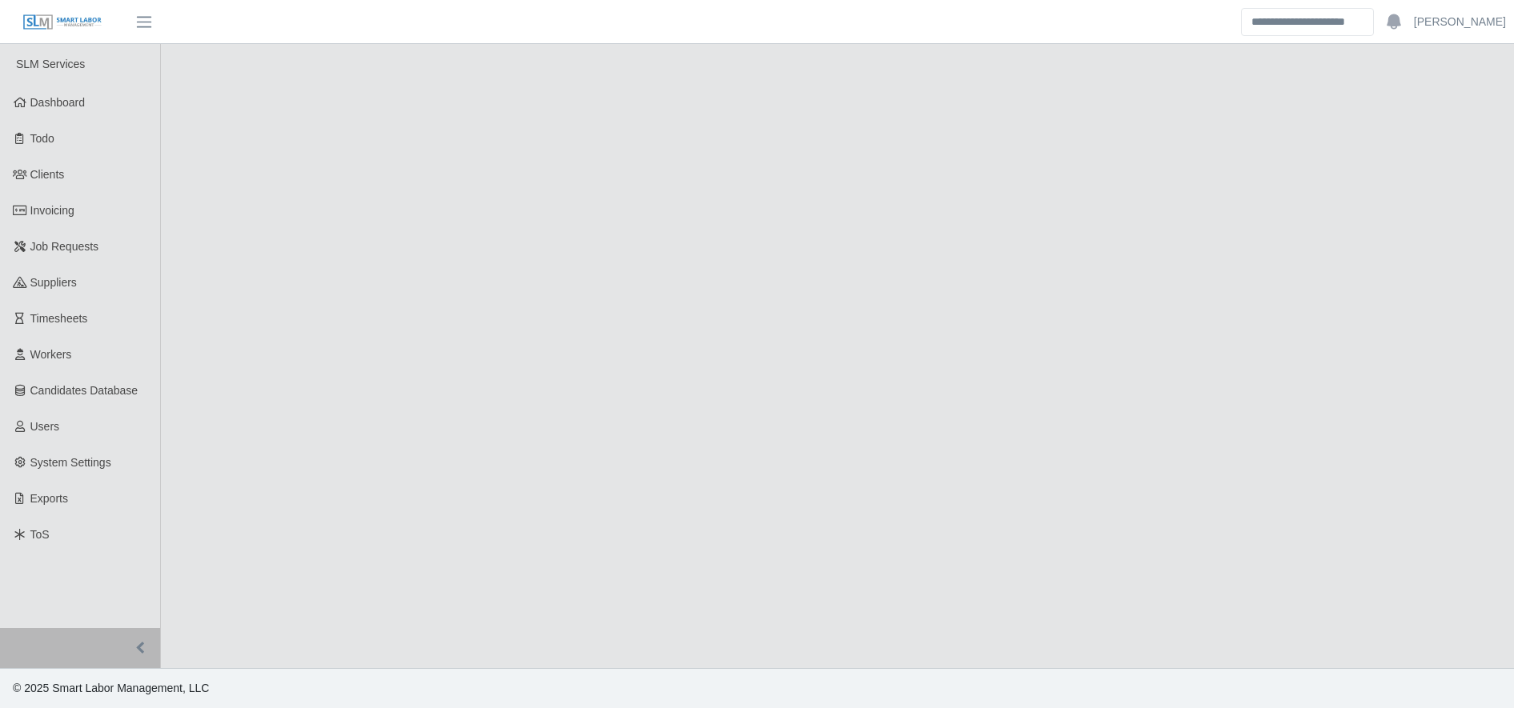
select select "****"
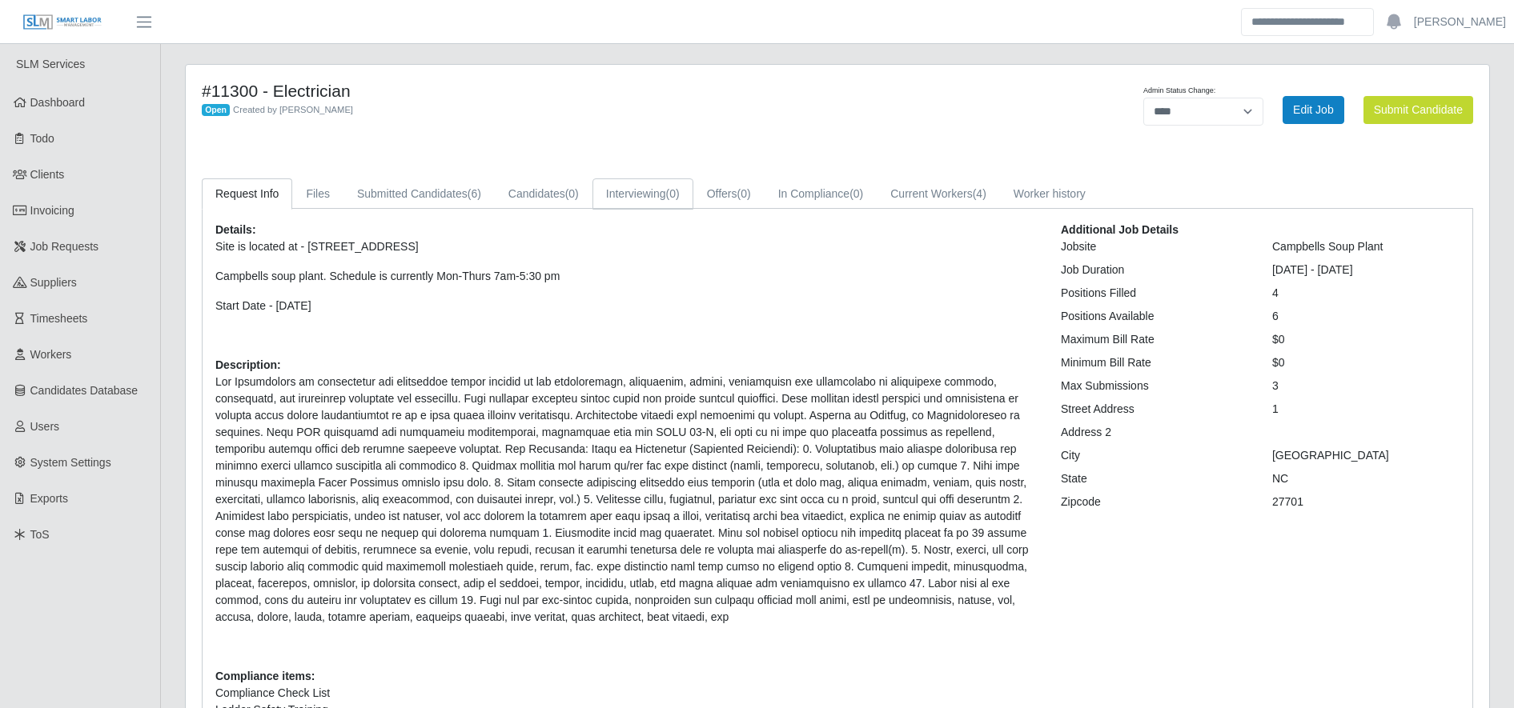
click at [624, 206] on link "Interviewing (0)" at bounding box center [642, 194] width 101 height 31
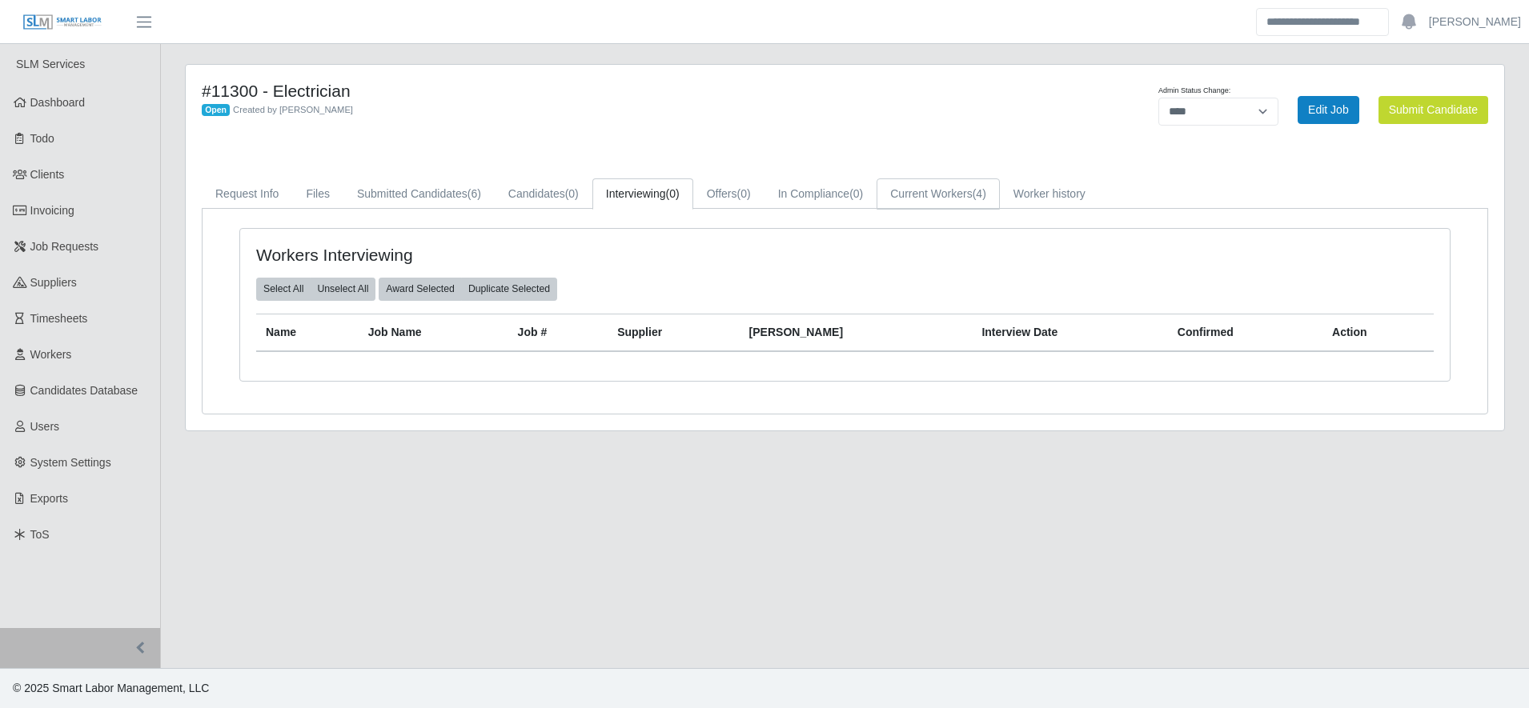
click at [933, 194] on link "Current Workers (4)" at bounding box center [938, 194] width 123 height 31
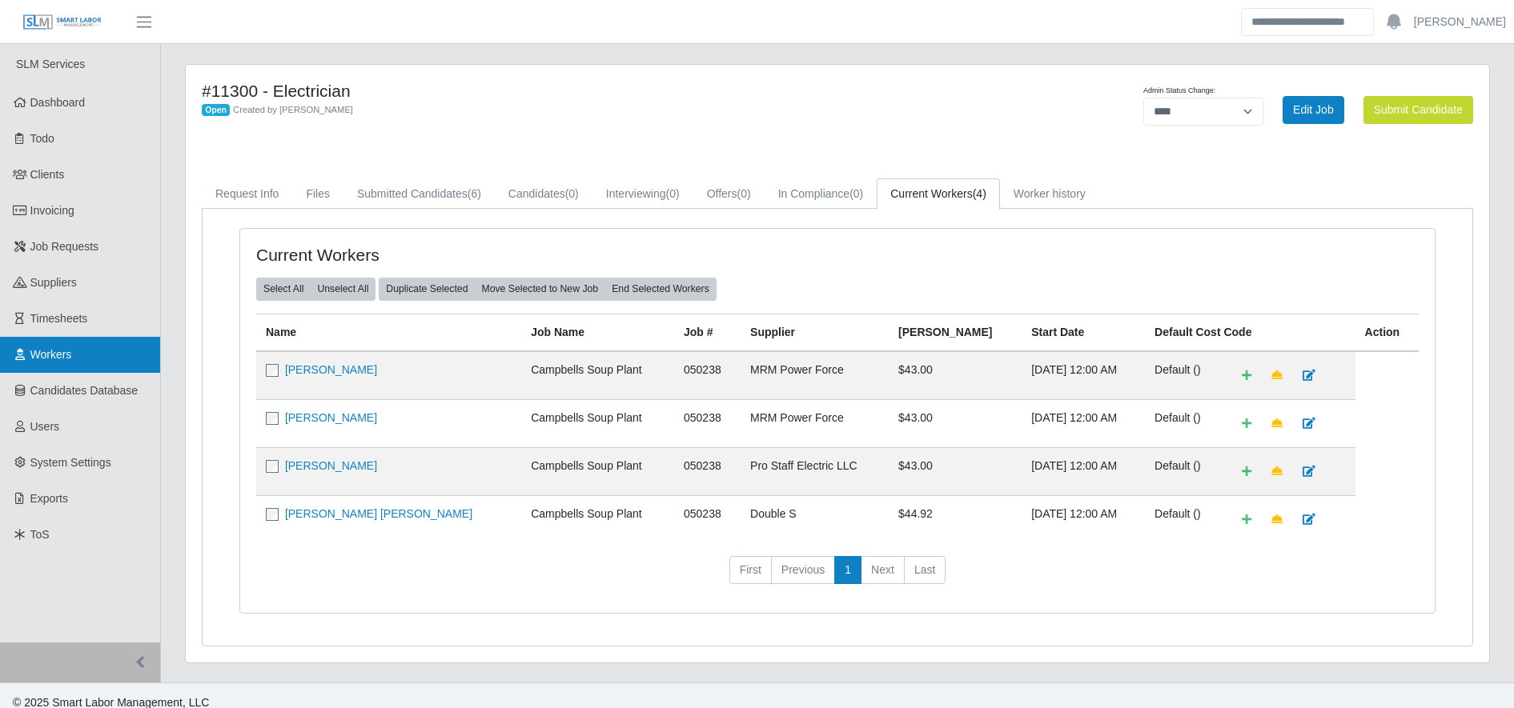
click at [78, 355] on link "Workers" at bounding box center [80, 355] width 160 height 36
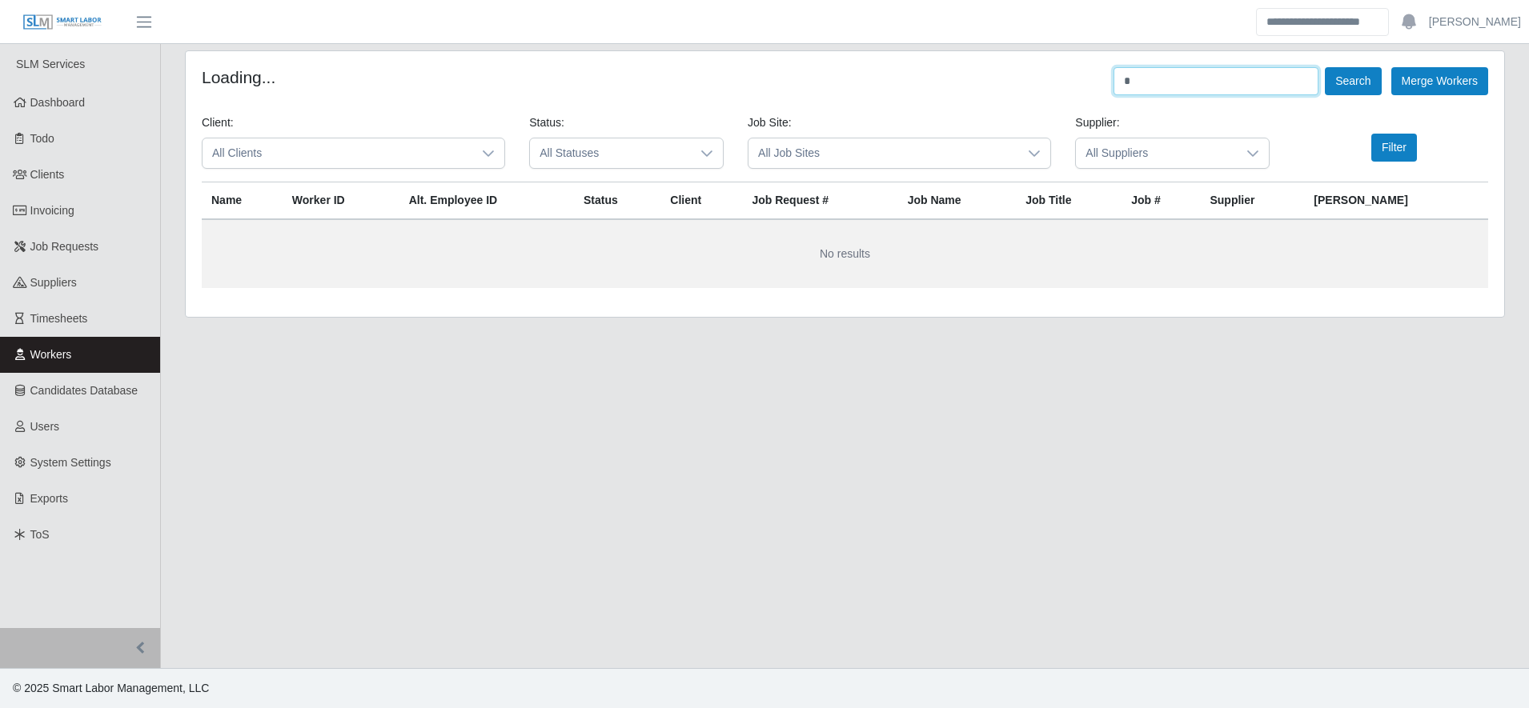
click at [1175, 84] on input "*" at bounding box center [1216, 81] width 205 height 28
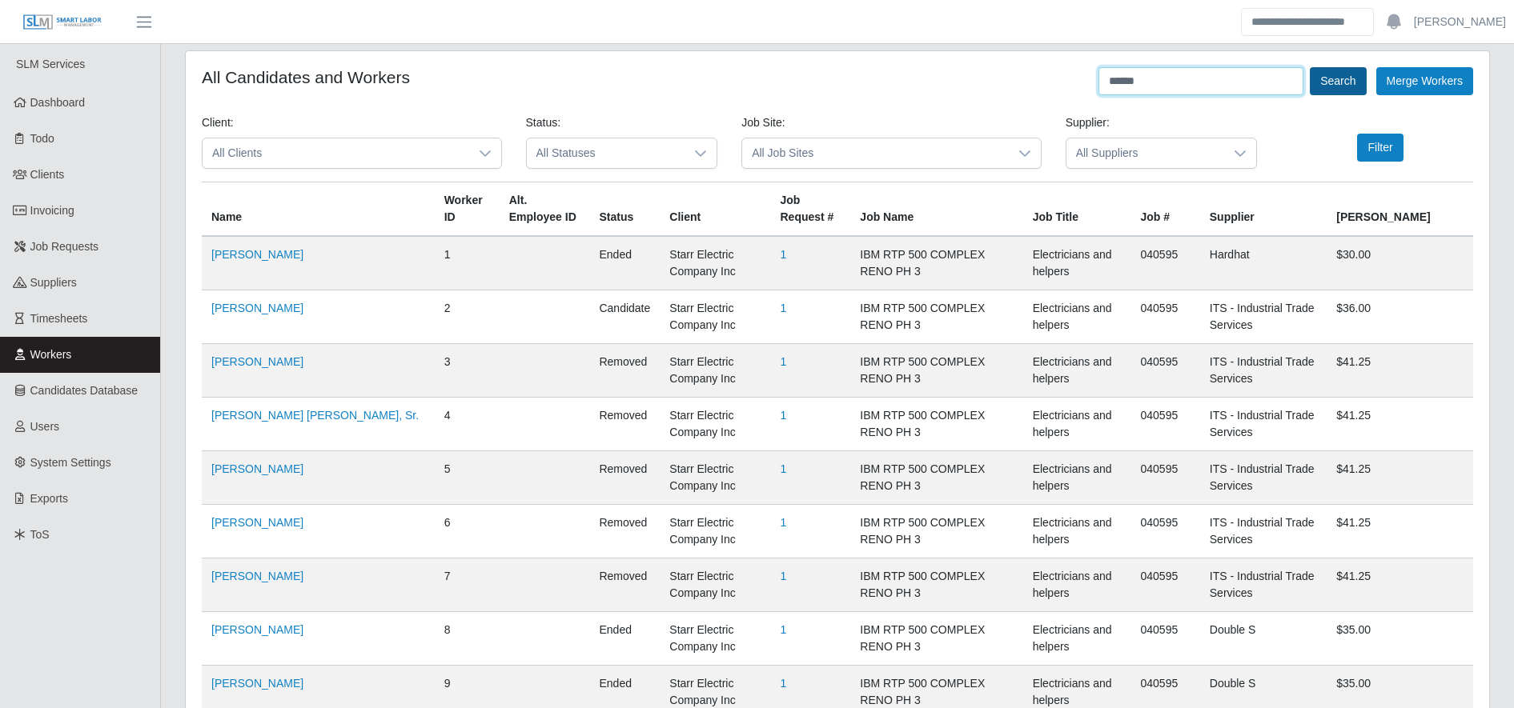
type input "******"
click at [1326, 94] on button "Search" at bounding box center [1338, 81] width 56 height 28
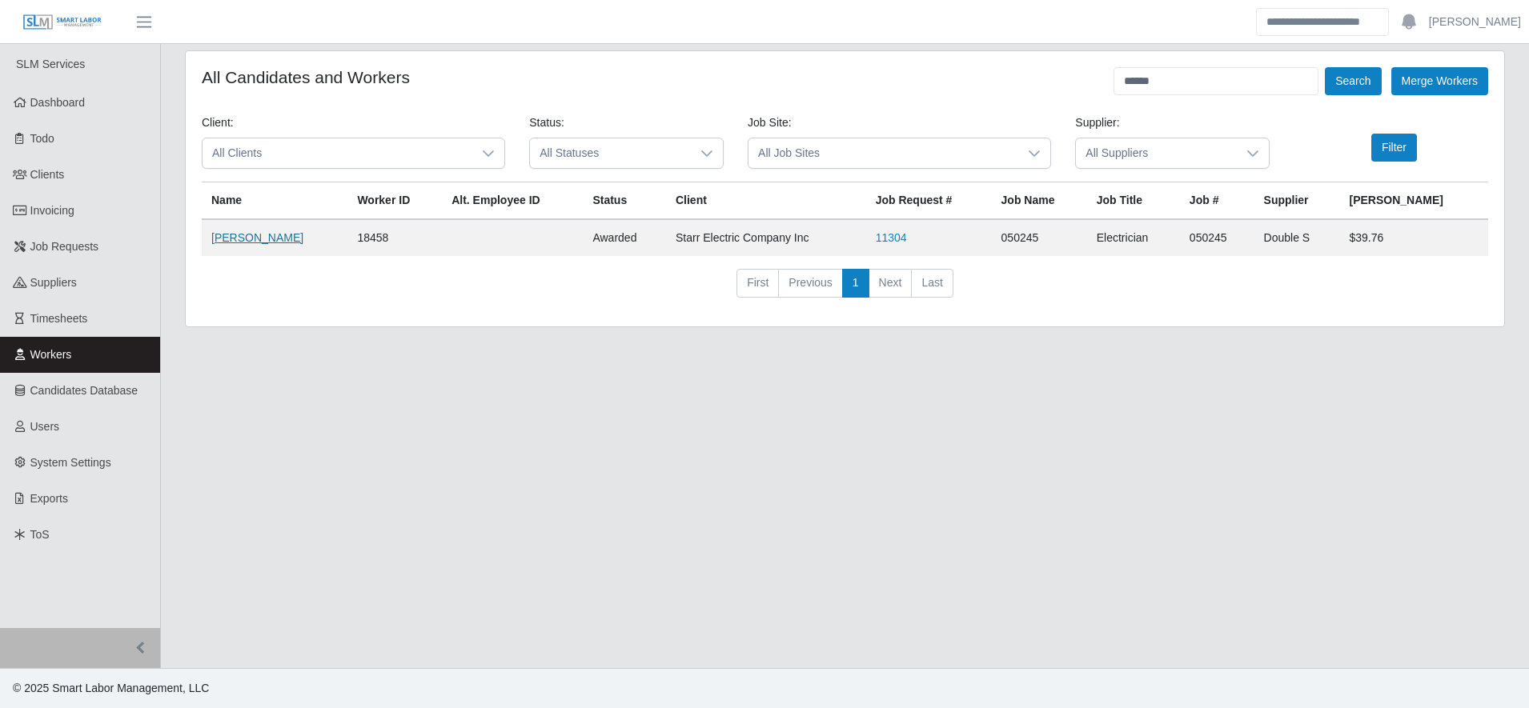
click at [269, 241] on link "Ramiro Villanueva Jr." at bounding box center [257, 237] width 92 height 13
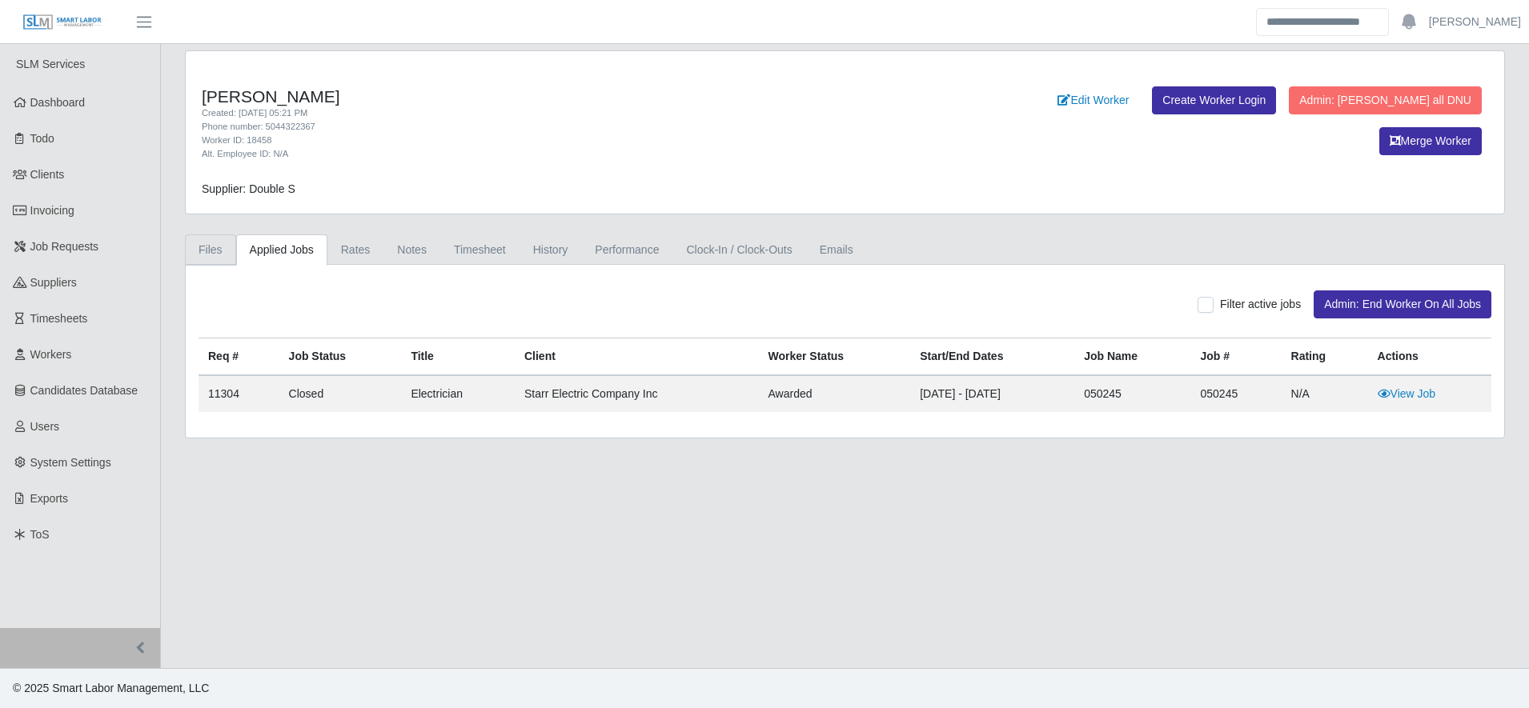
click at [227, 250] on link "Files" at bounding box center [210, 250] width 51 height 31
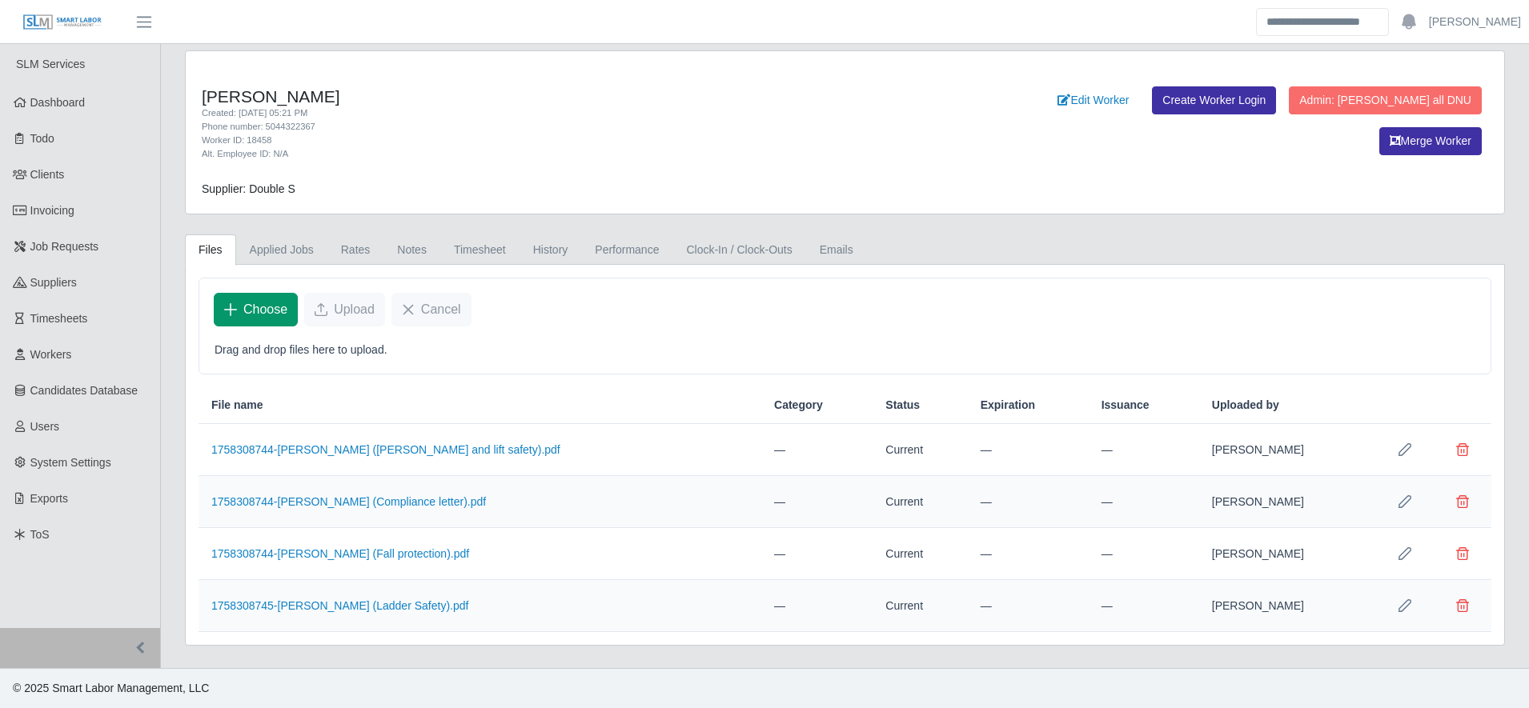
click at [262, 307] on span "Choose" at bounding box center [265, 309] width 44 height 19
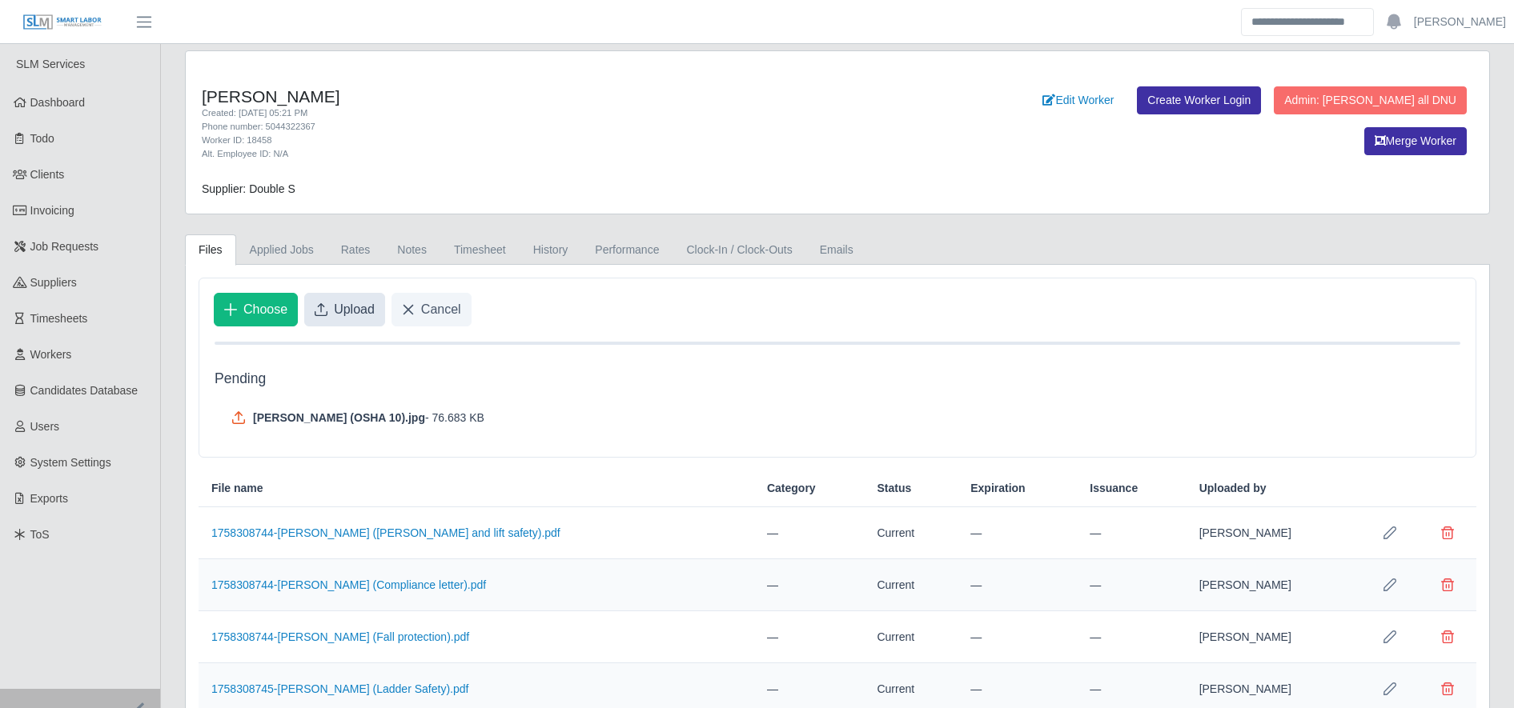
click at [331, 319] on button "Upload" at bounding box center [344, 310] width 81 height 34
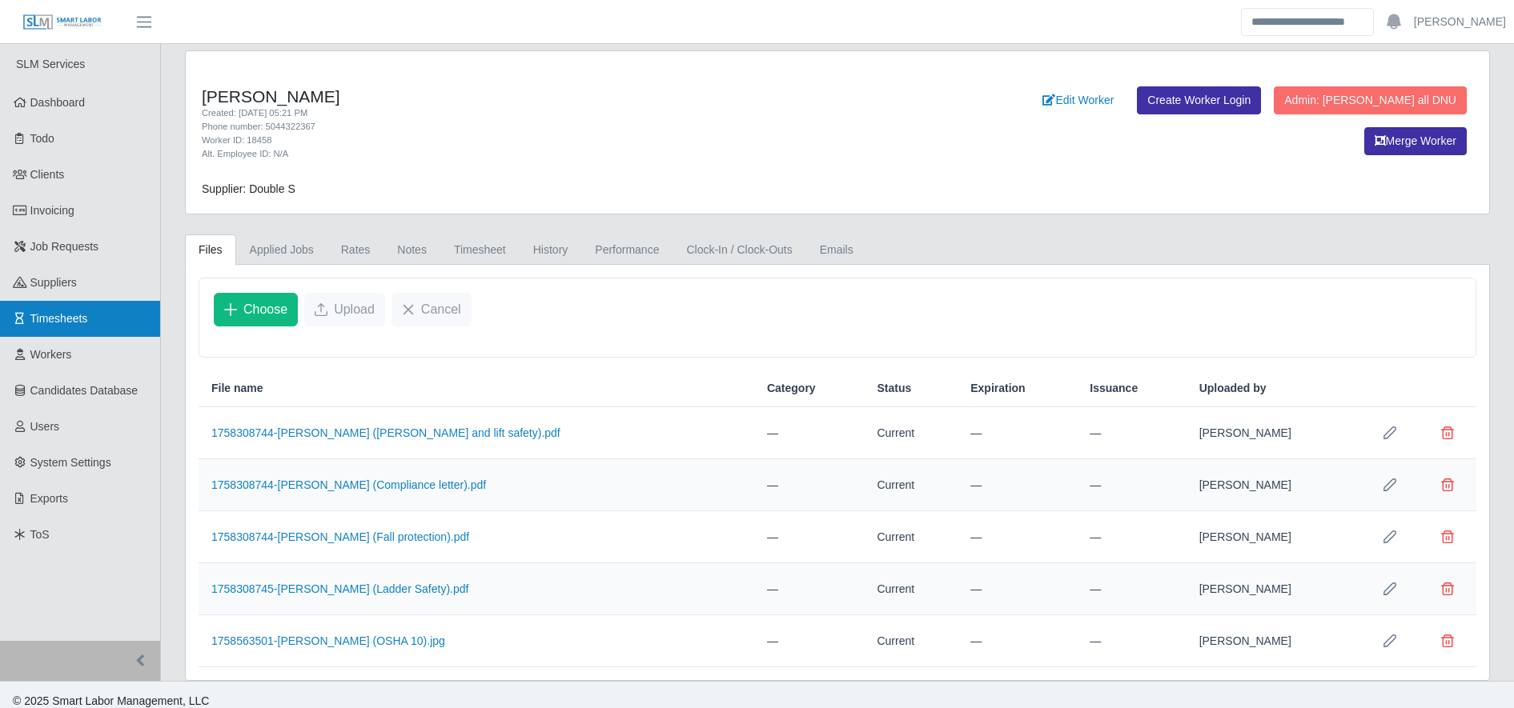
click at [76, 318] on span "Timesheets" at bounding box center [59, 318] width 58 height 13
